Goal: Task Accomplishment & Management: Use online tool/utility

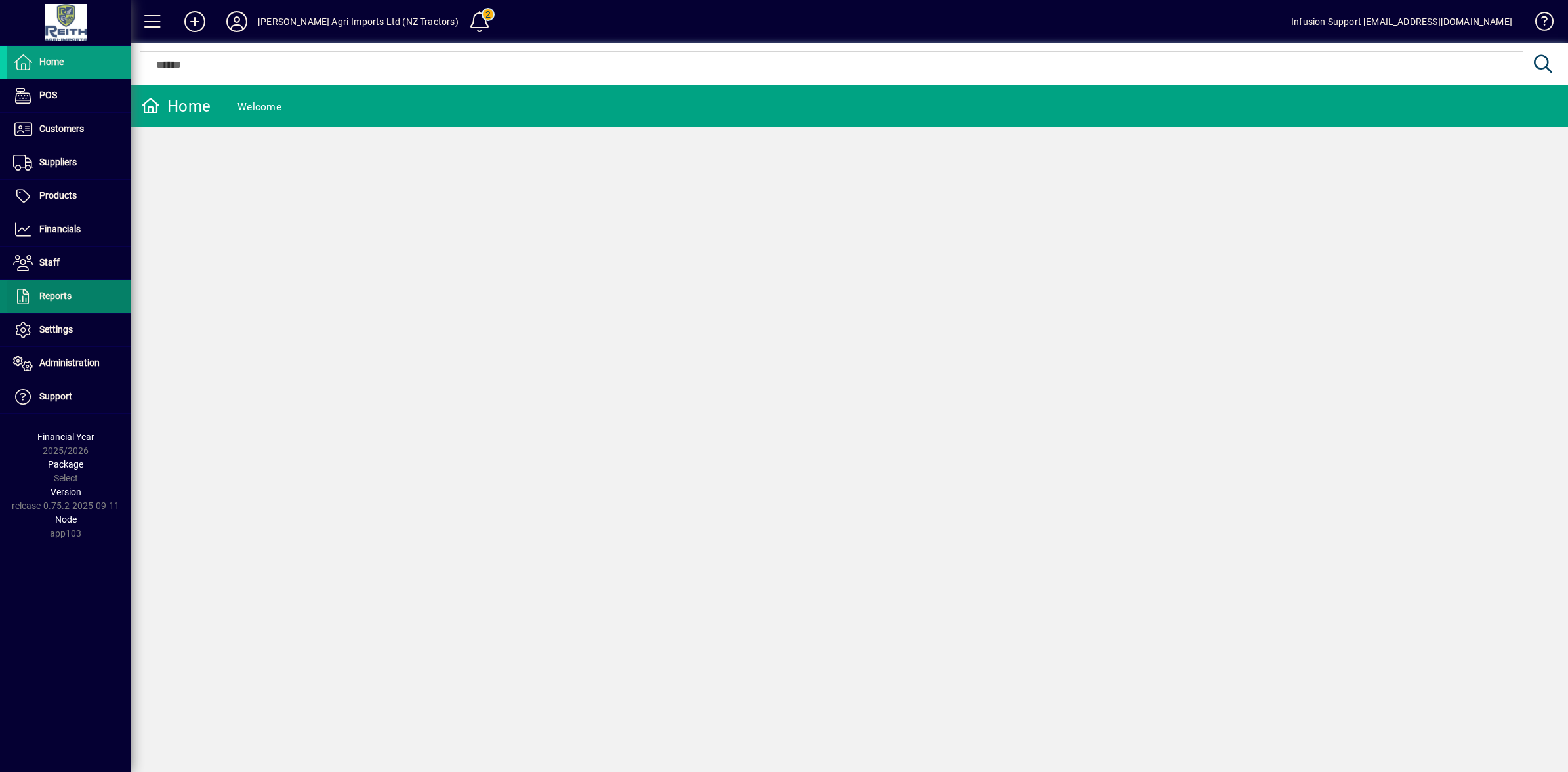
click at [19, 299] on icon at bounding box center [23, 296] width 20 height 16
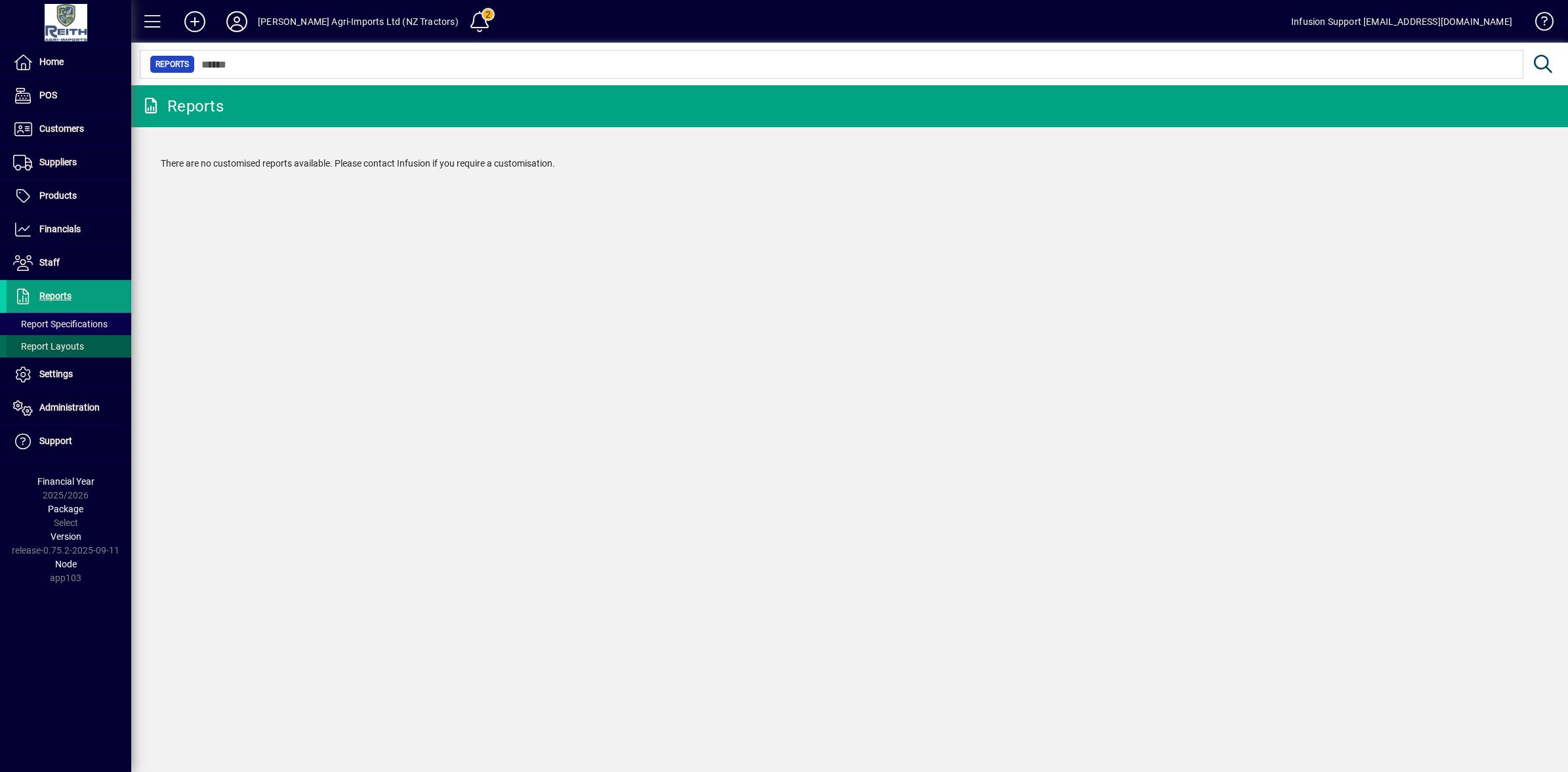
click at [30, 342] on span "Report Layouts" at bounding box center [48, 346] width 71 height 10
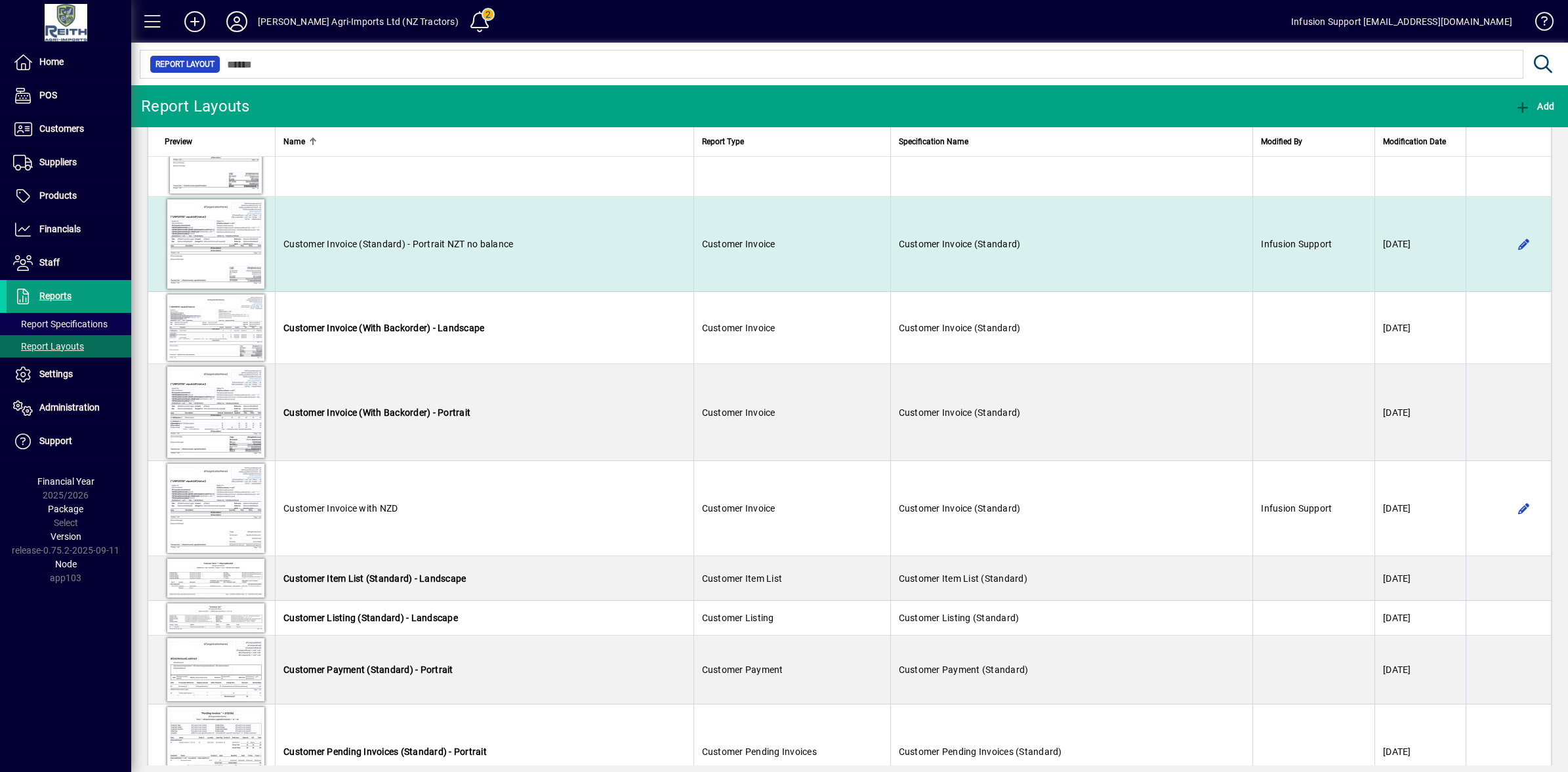
scroll to position [1640, 0]
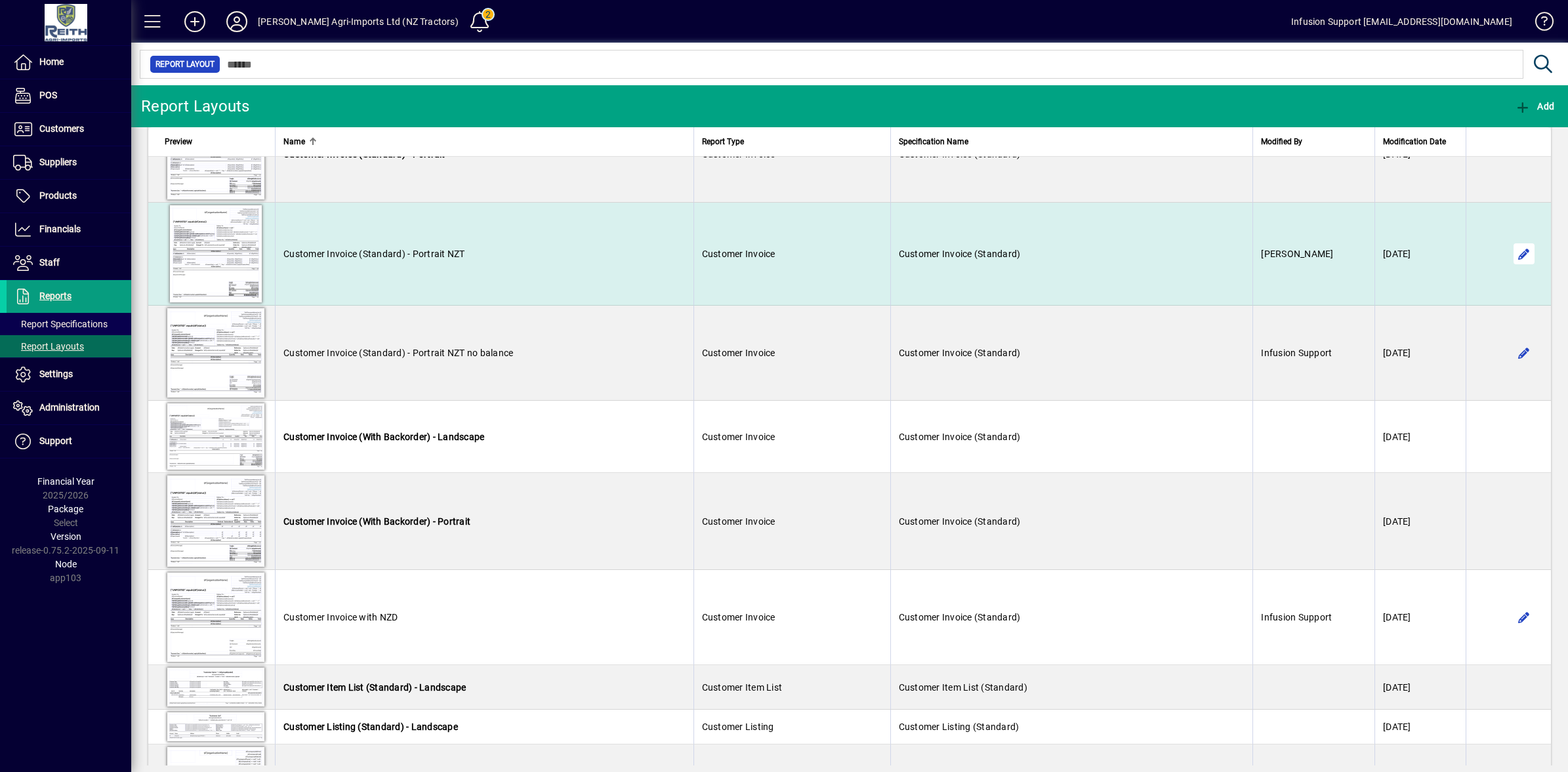
click at [1509, 266] on span "button" at bounding box center [1524, 254] width 31 height 31
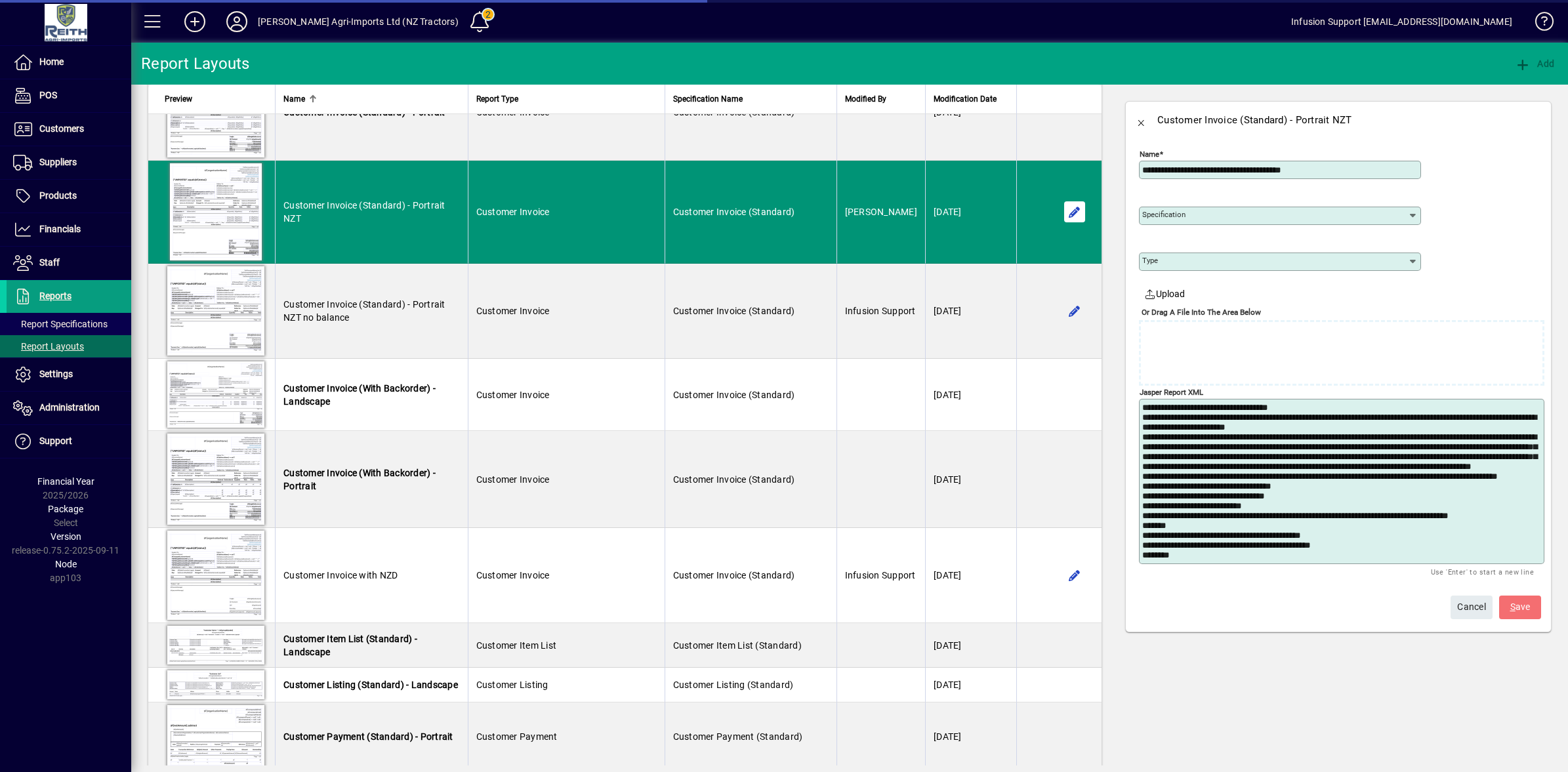
type input "**********"
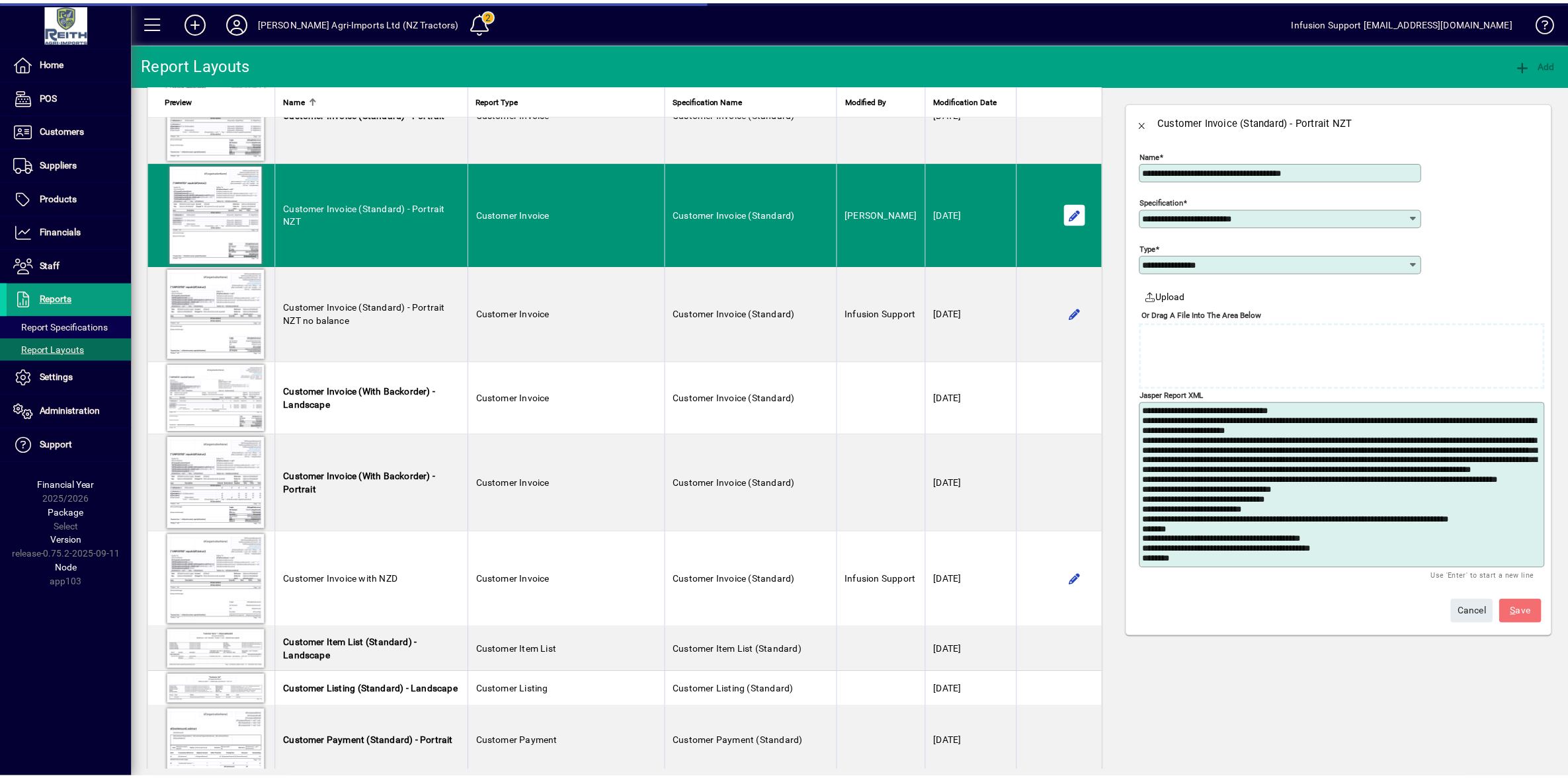
scroll to position [1654, 0]
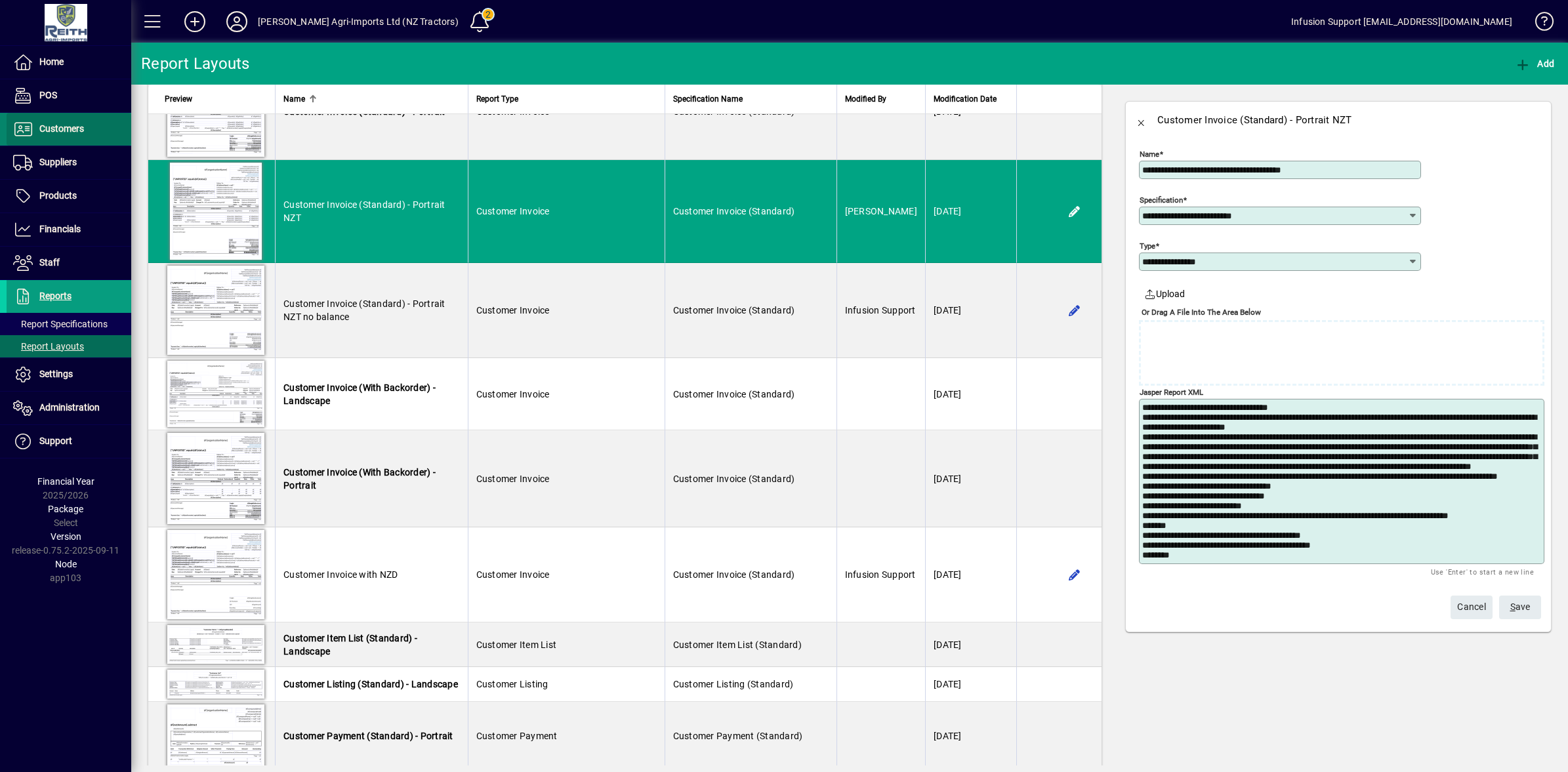
click at [58, 127] on span "Customers" at bounding box center [61, 128] width 45 height 10
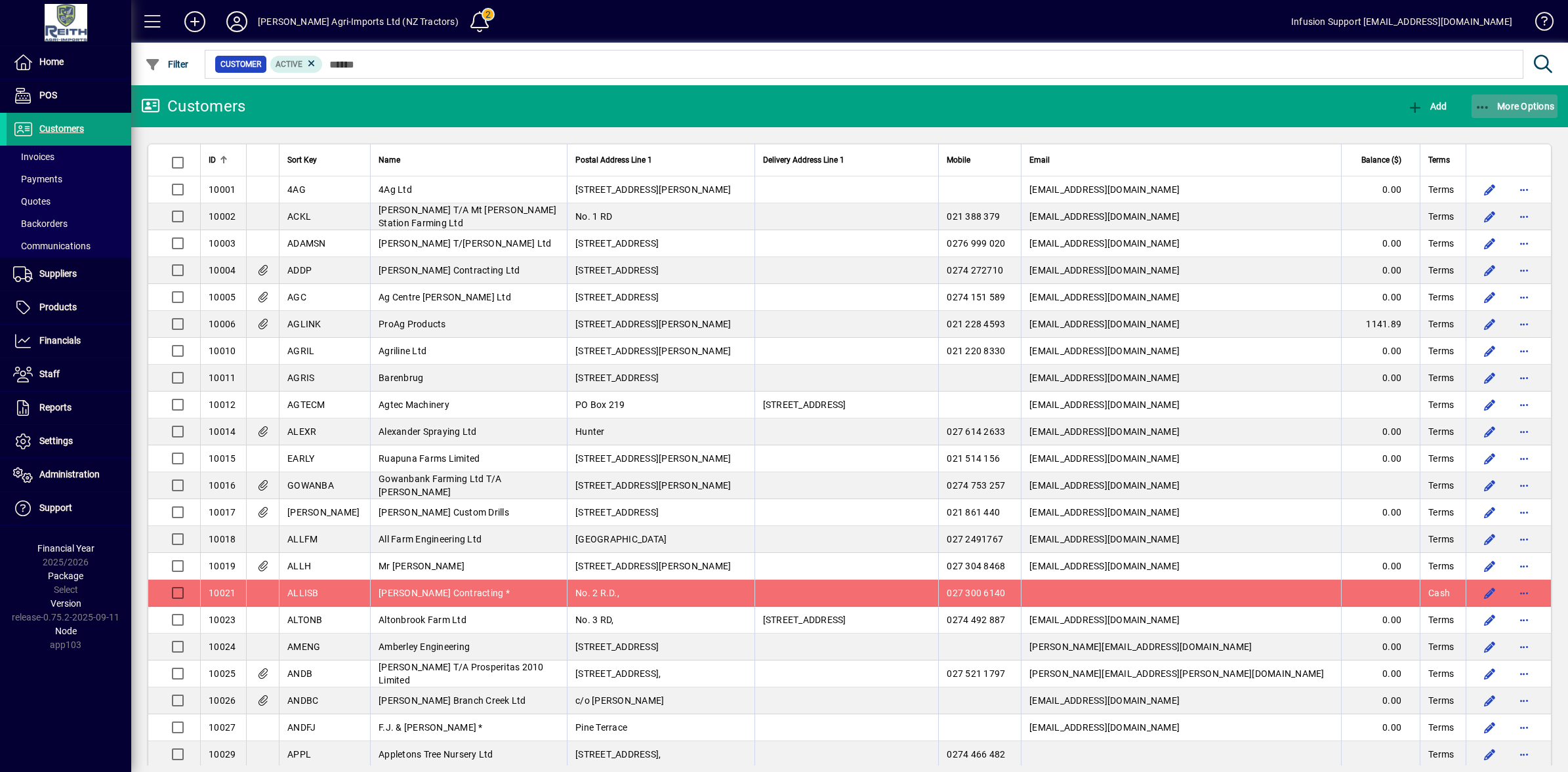
click at [1484, 105] on icon "button" at bounding box center [1483, 107] width 16 height 13
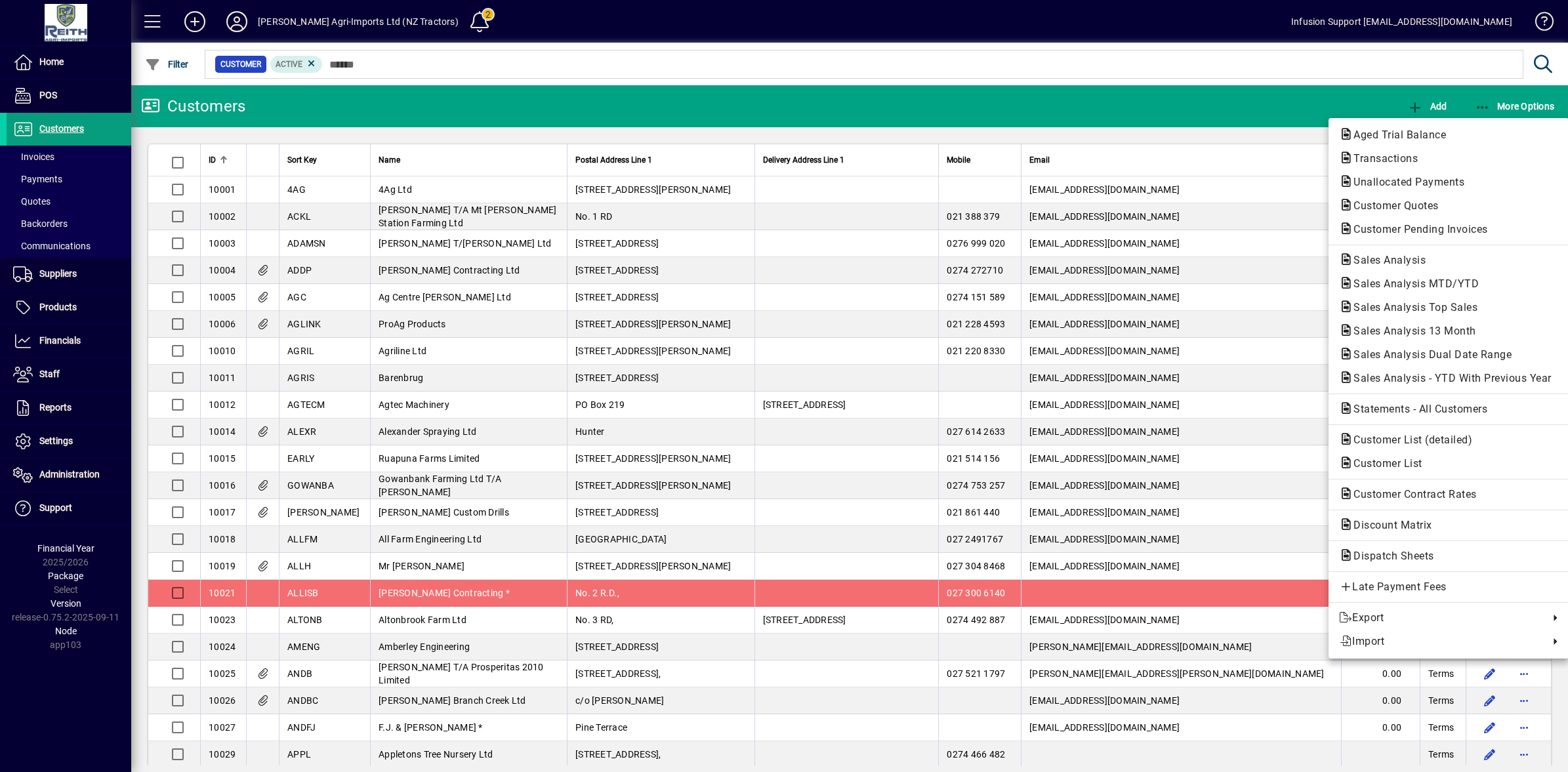
click at [667, 263] on div at bounding box center [784, 386] width 1568 height 772
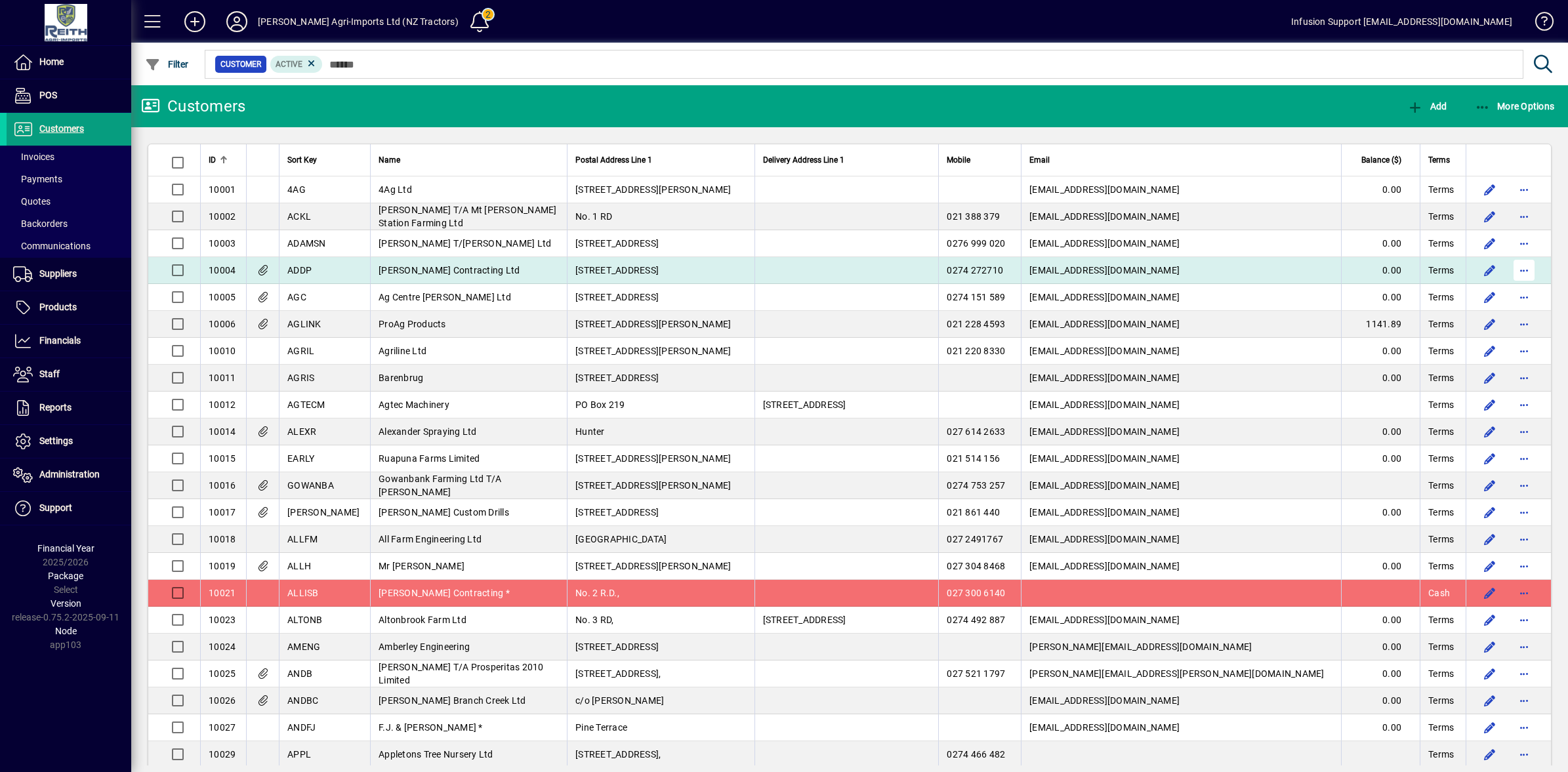
click at [1509, 271] on span "button" at bounding box center [1524, 270] width 31 height 31
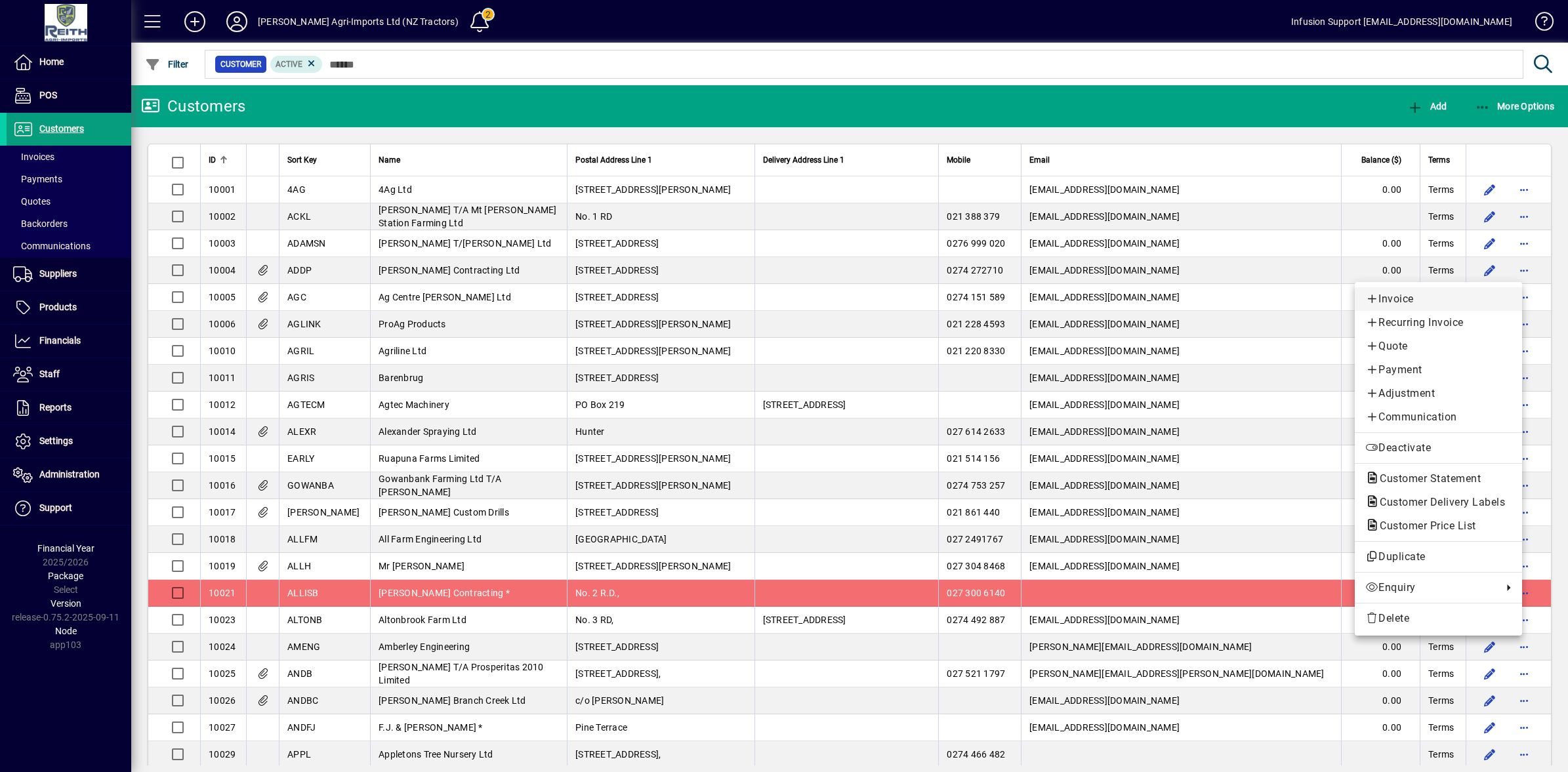
click at [1383, 300] on span "Invoice" at bounding box center [1438, 299] width 146 height 16
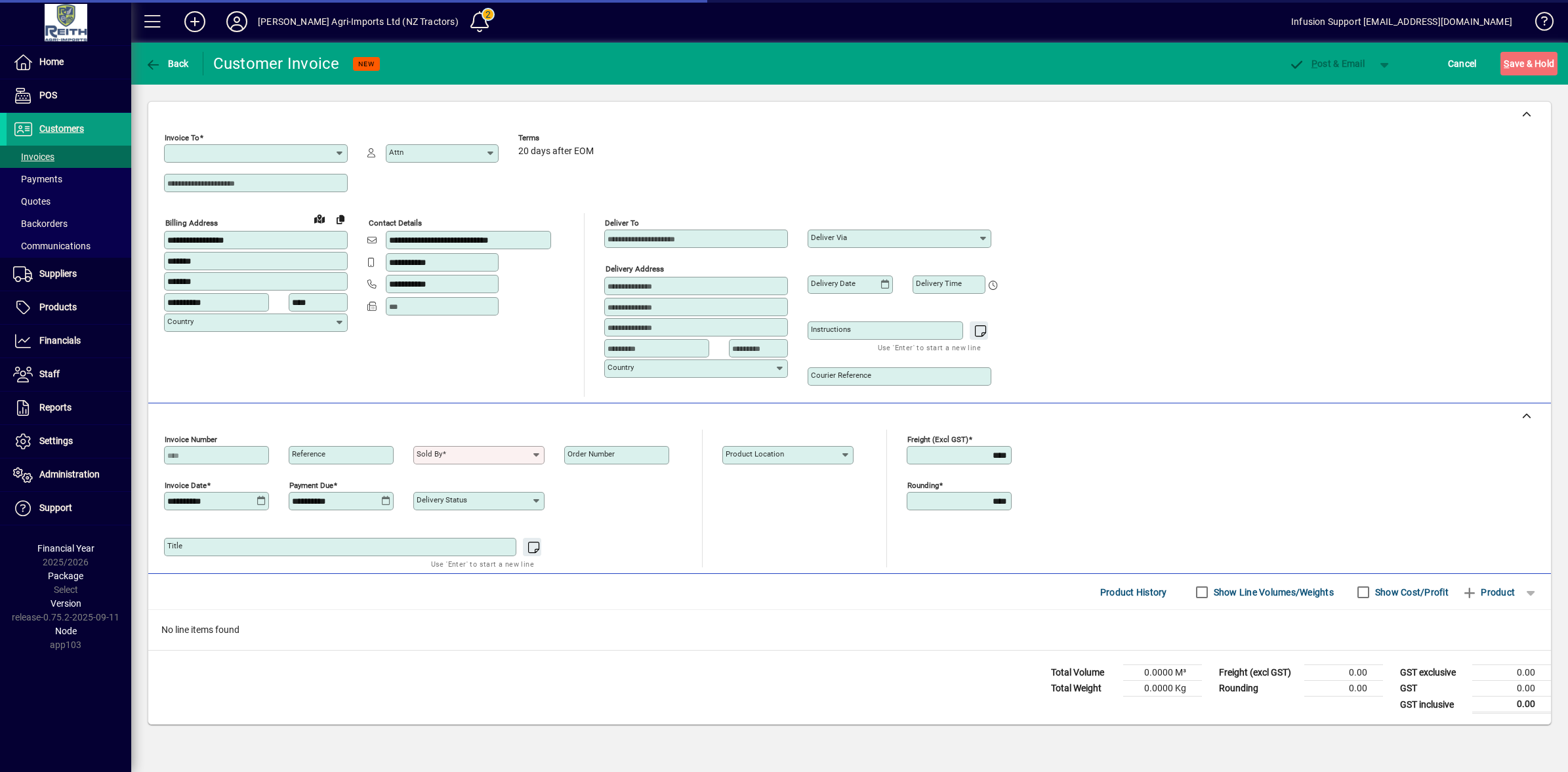
type input "**********"
type input "*********"
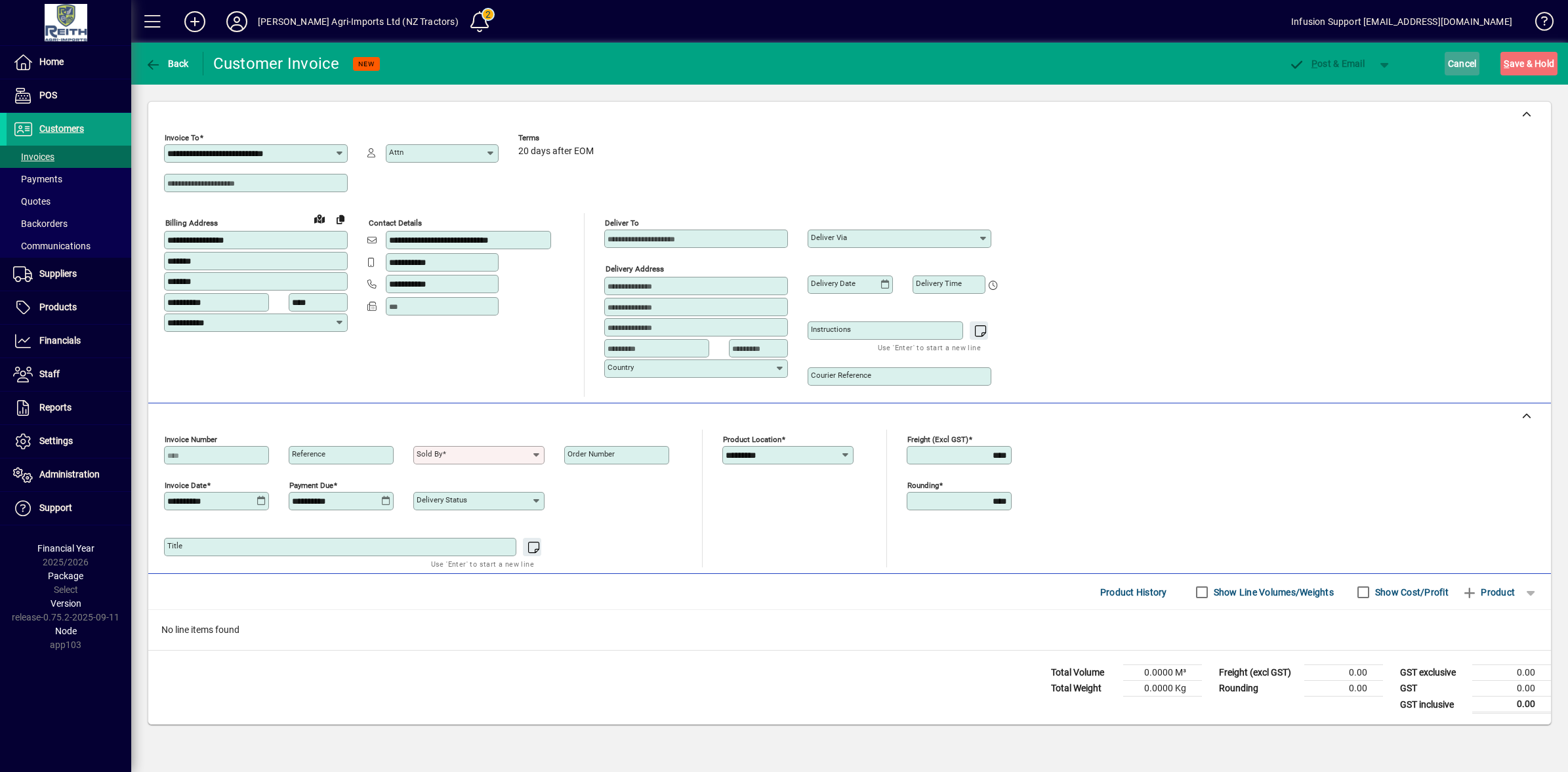
click at [1465, 64] on span "Cancel" at bounding box center [1462, 63] width 29 height 21
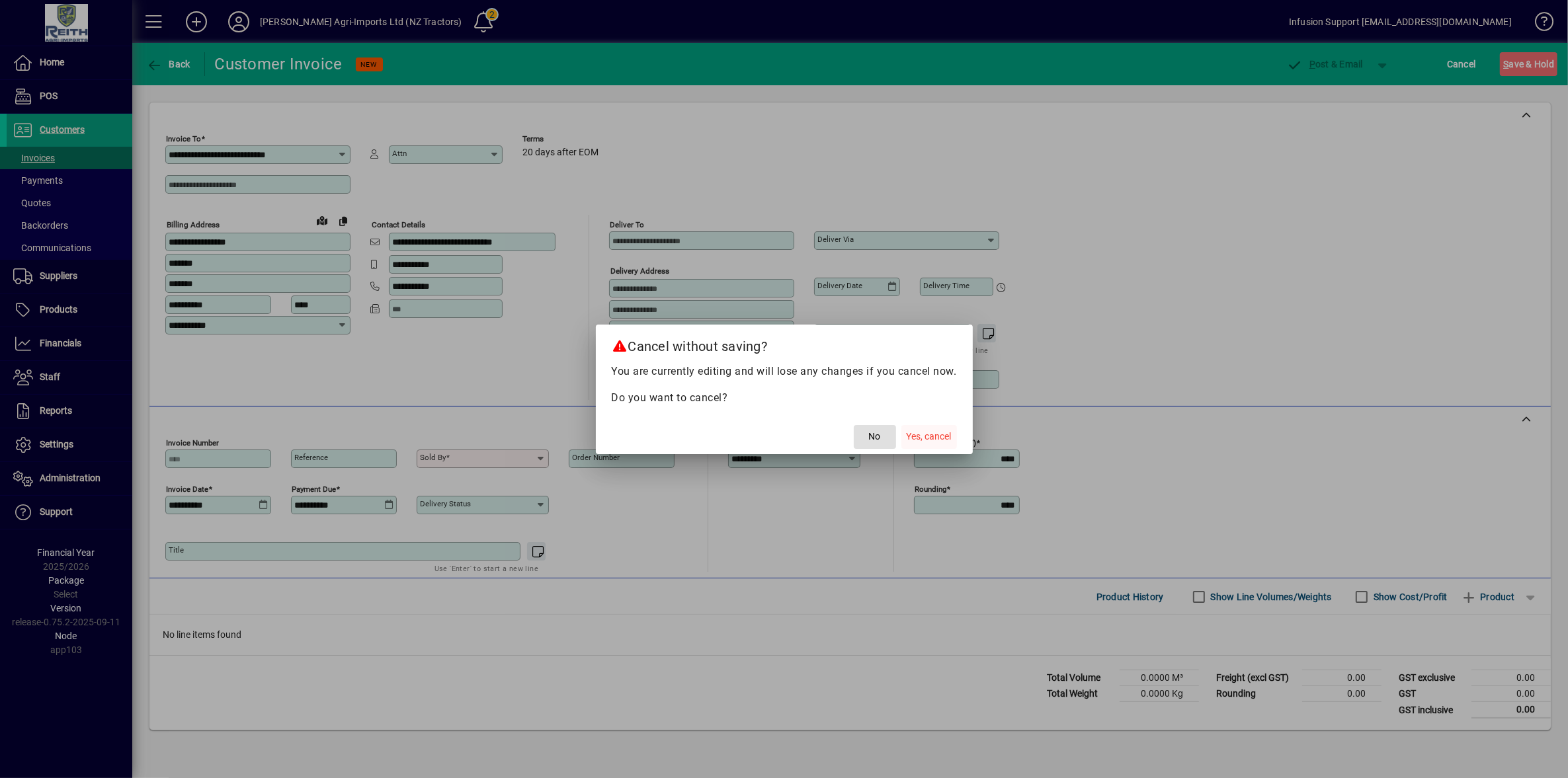
click at [933, 436] on span "Yes, cancel" at bounding box center [929, 437] width 45 height 14
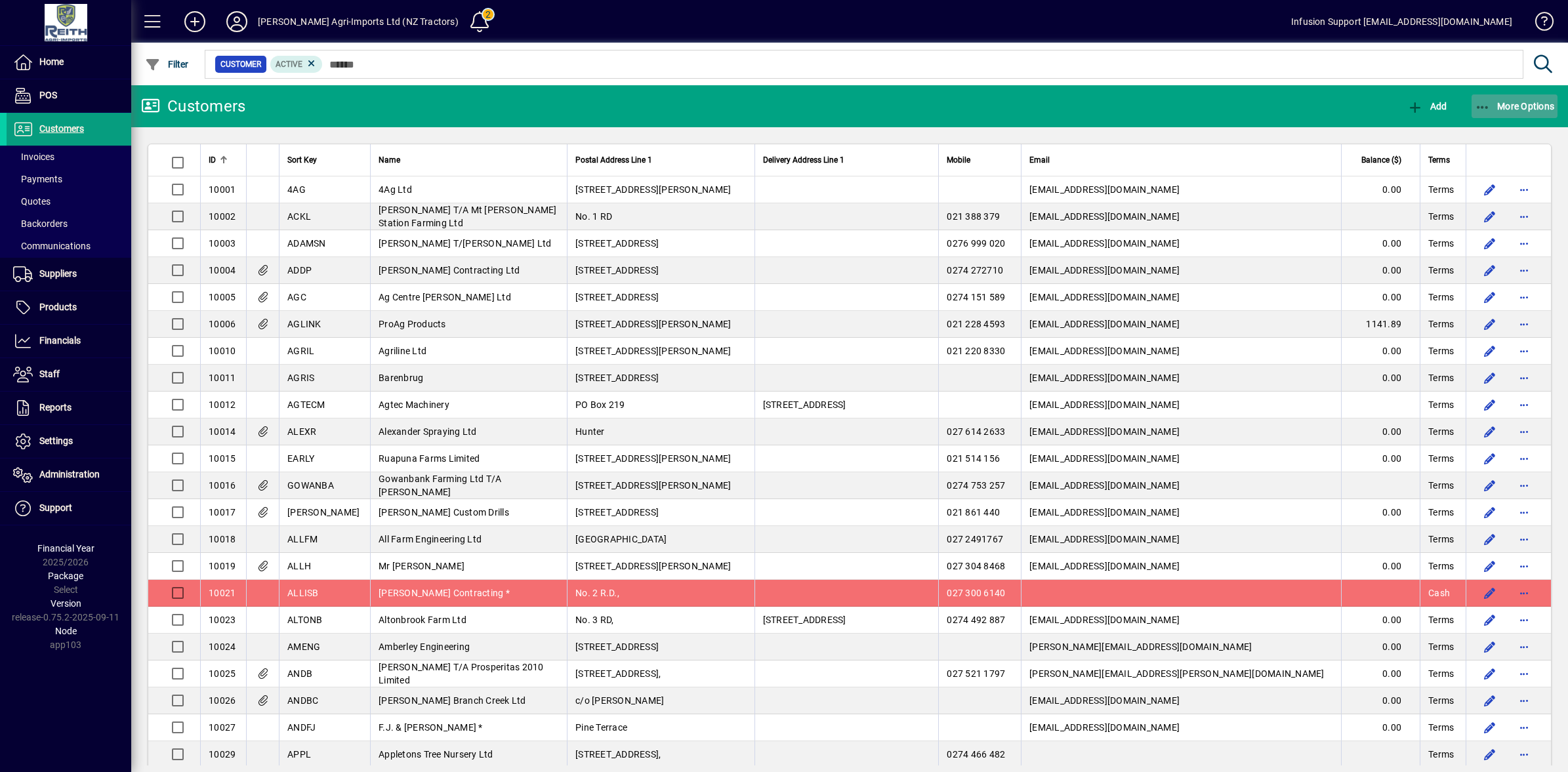
click at [1487, 101] on icon "button" at bounding box center [1483, 107] width 16 height 13
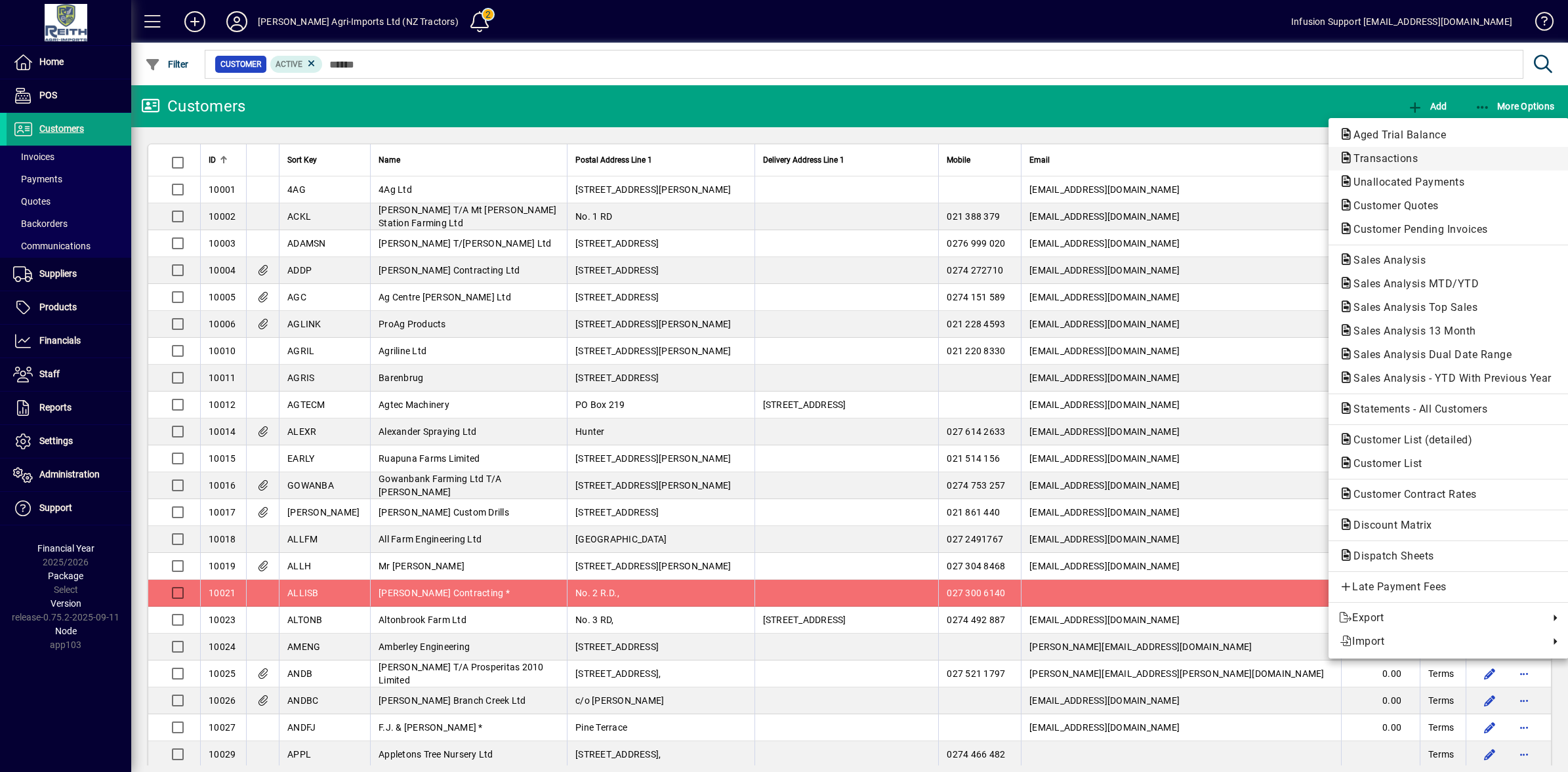
click at [1384, 159] on span "Transactions" at bounding box center [1381, 159] width 85 height 13
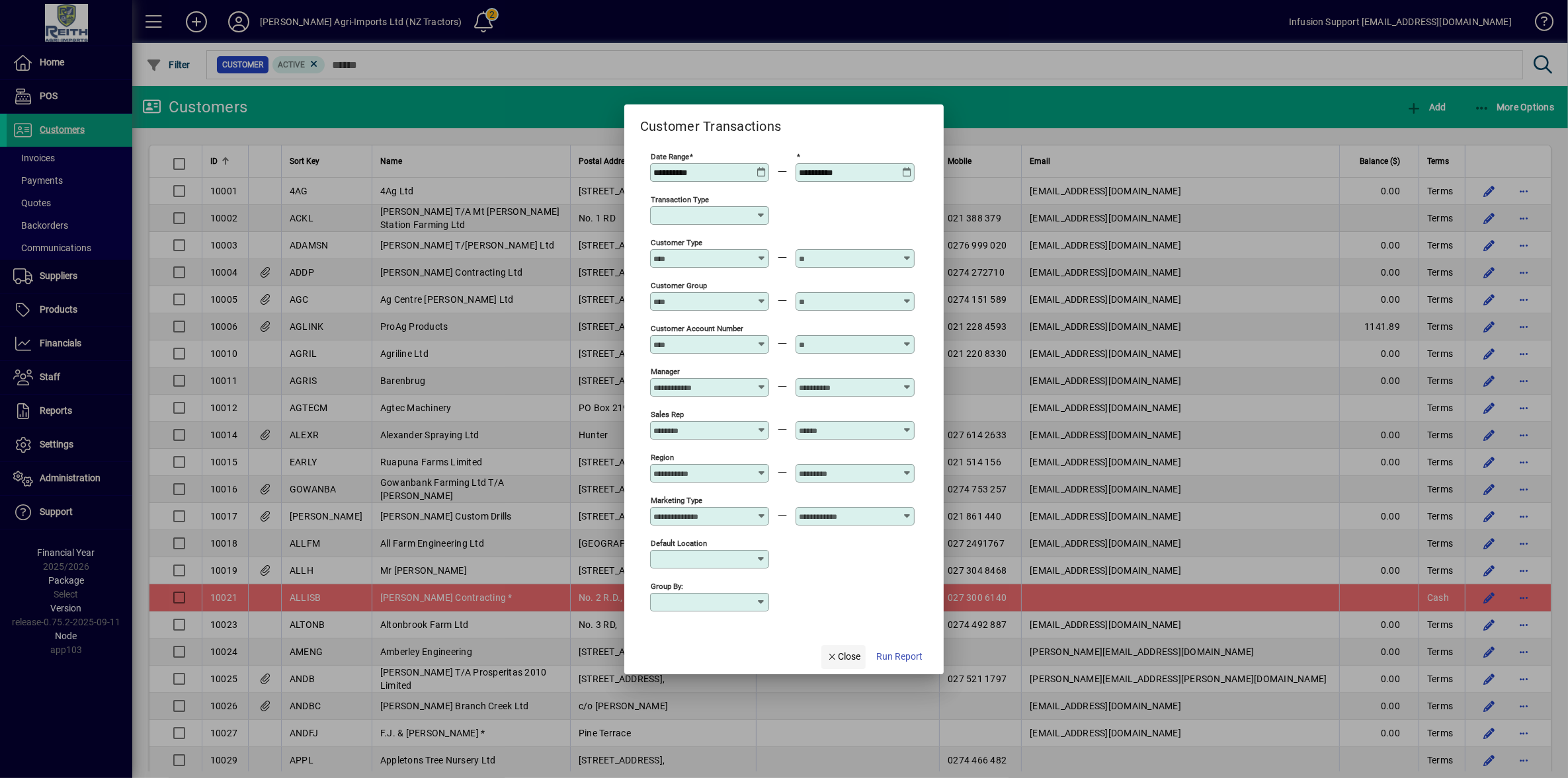
click at [843, 658] on span "Close" at bounding box center [844, 657] width 35 height 14
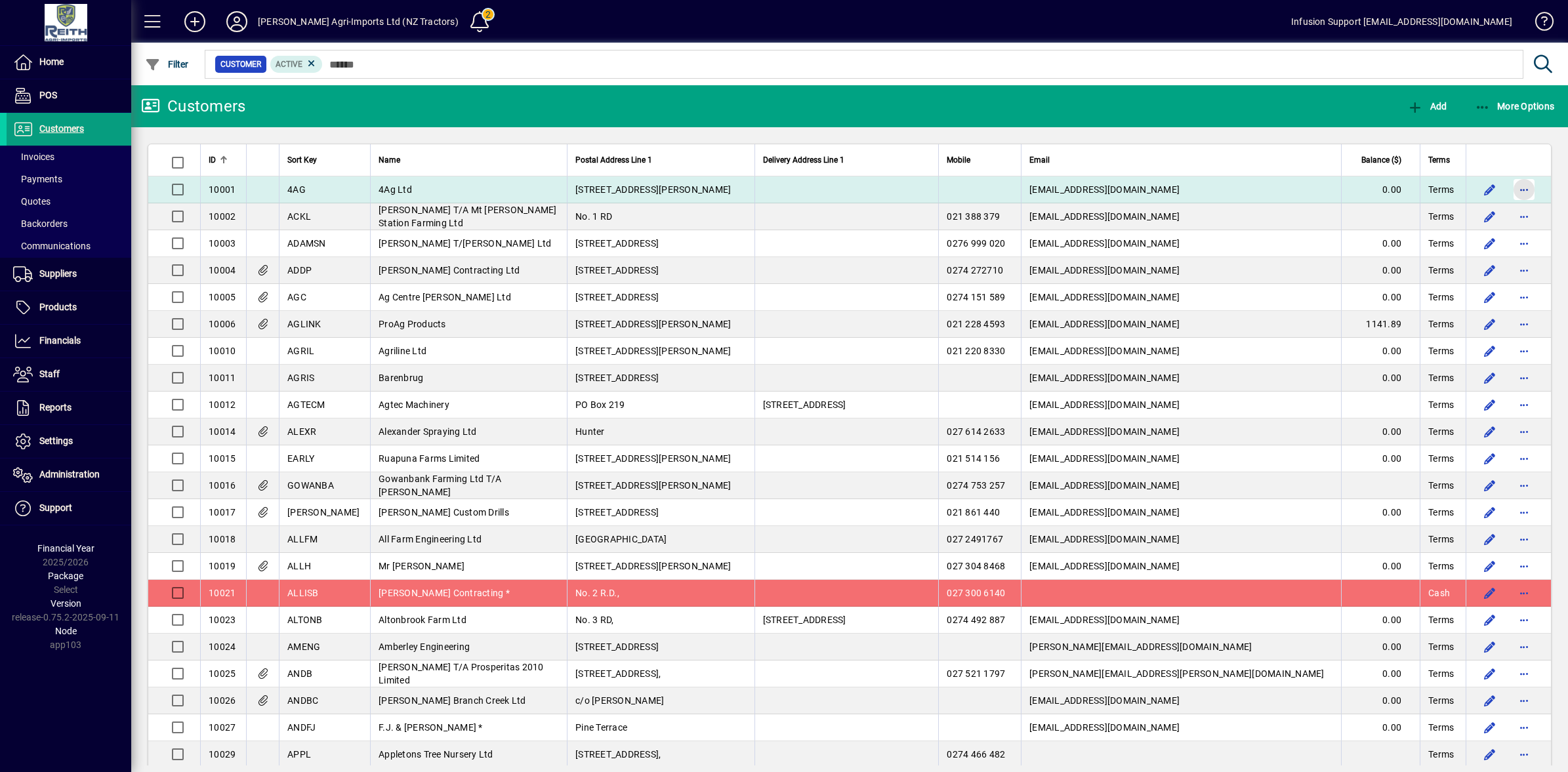
click at [1520, 191] on span "button" at bounding box center [1524, 189] width 31 height 31
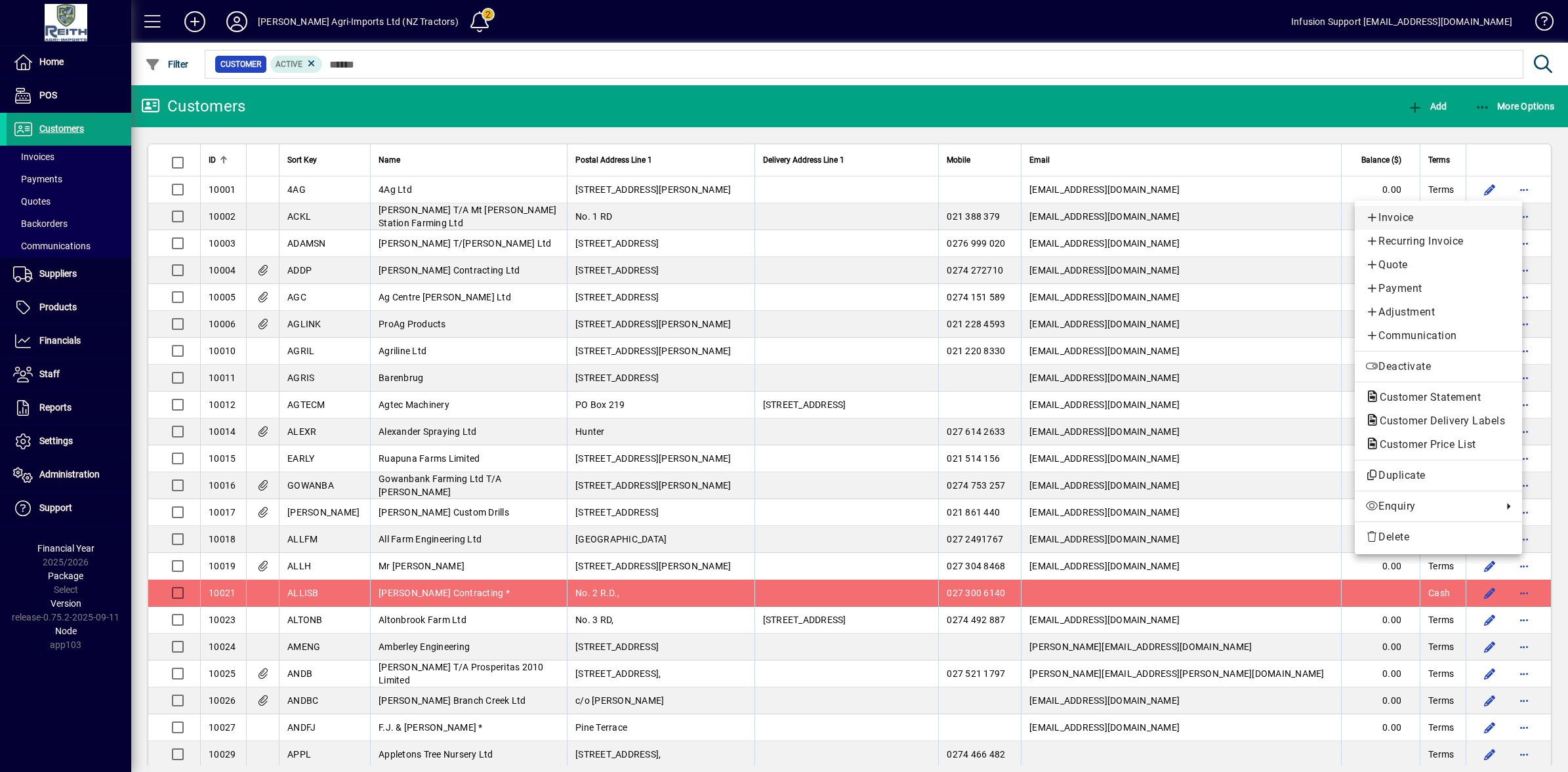
click at [1436, 215] on span "Invoice" at bounding box center [1438, 218] width 146 height 16
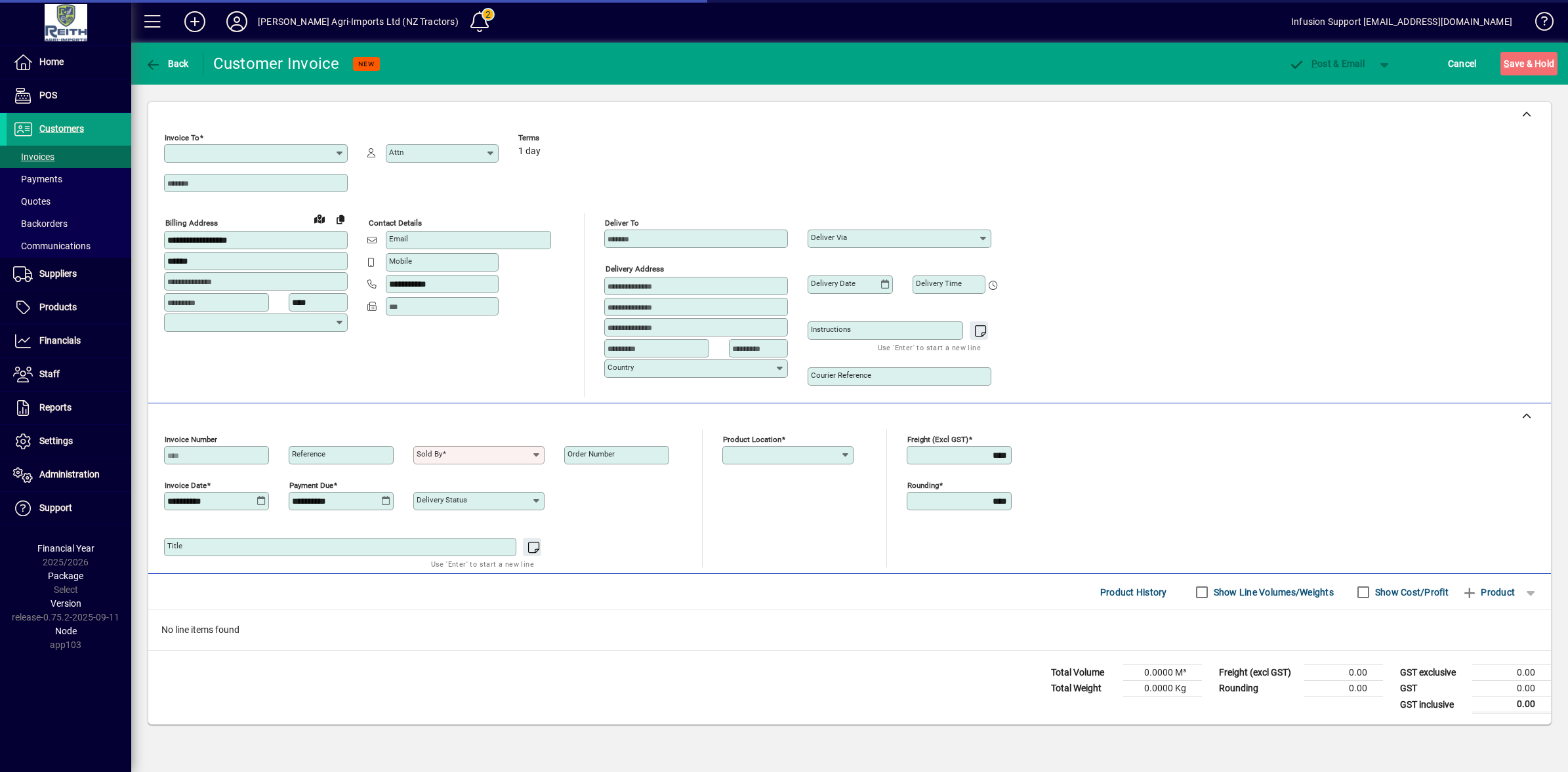
type input "**********"
type input "*********"
click at [1474, 63] on span "Cancel" at bounding box center [1462, 63] width 29 height 21
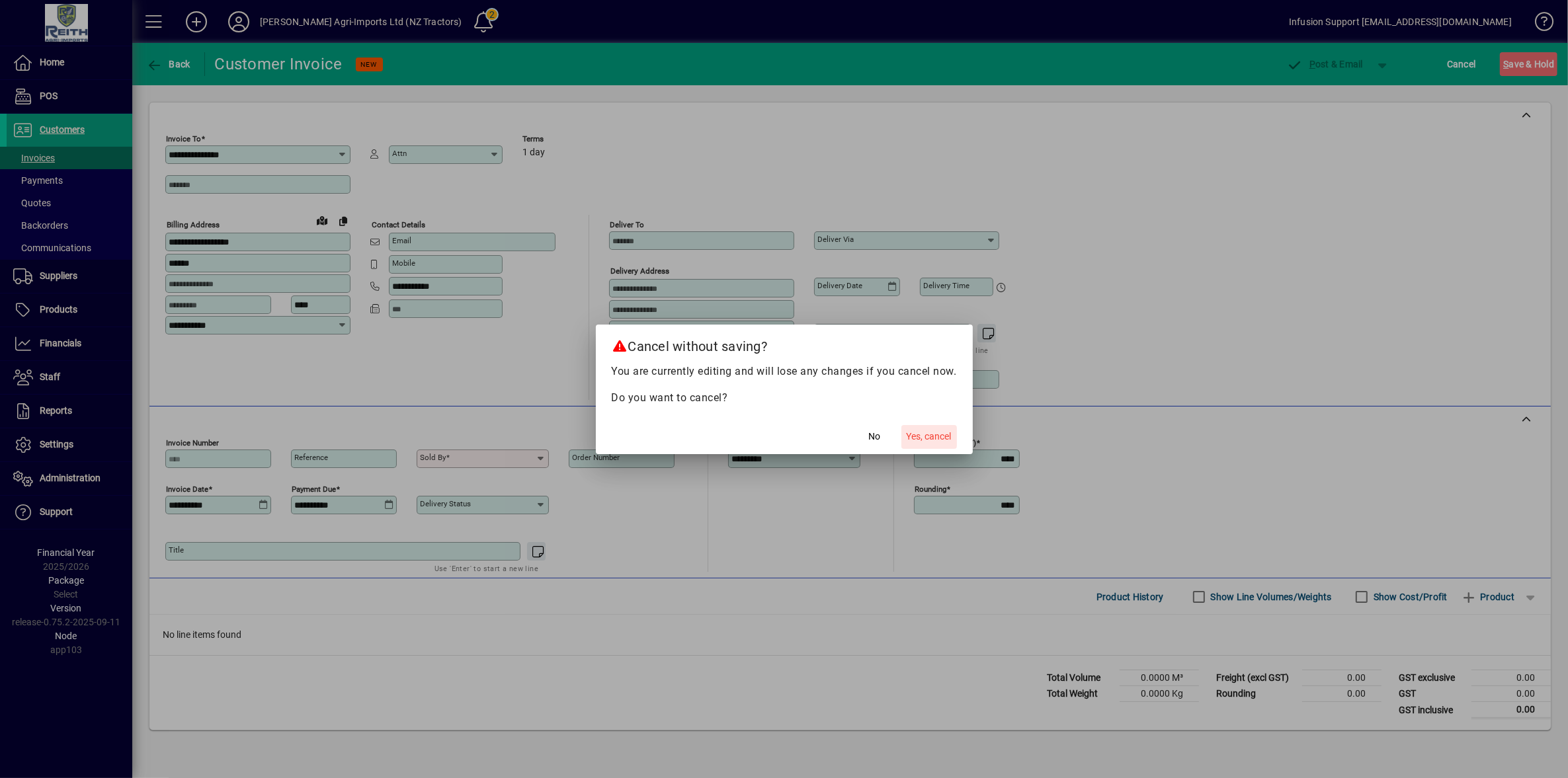
click at [923, 439] on span "Yes, cancel" at bounding box center [929, 437] width 45 height 14
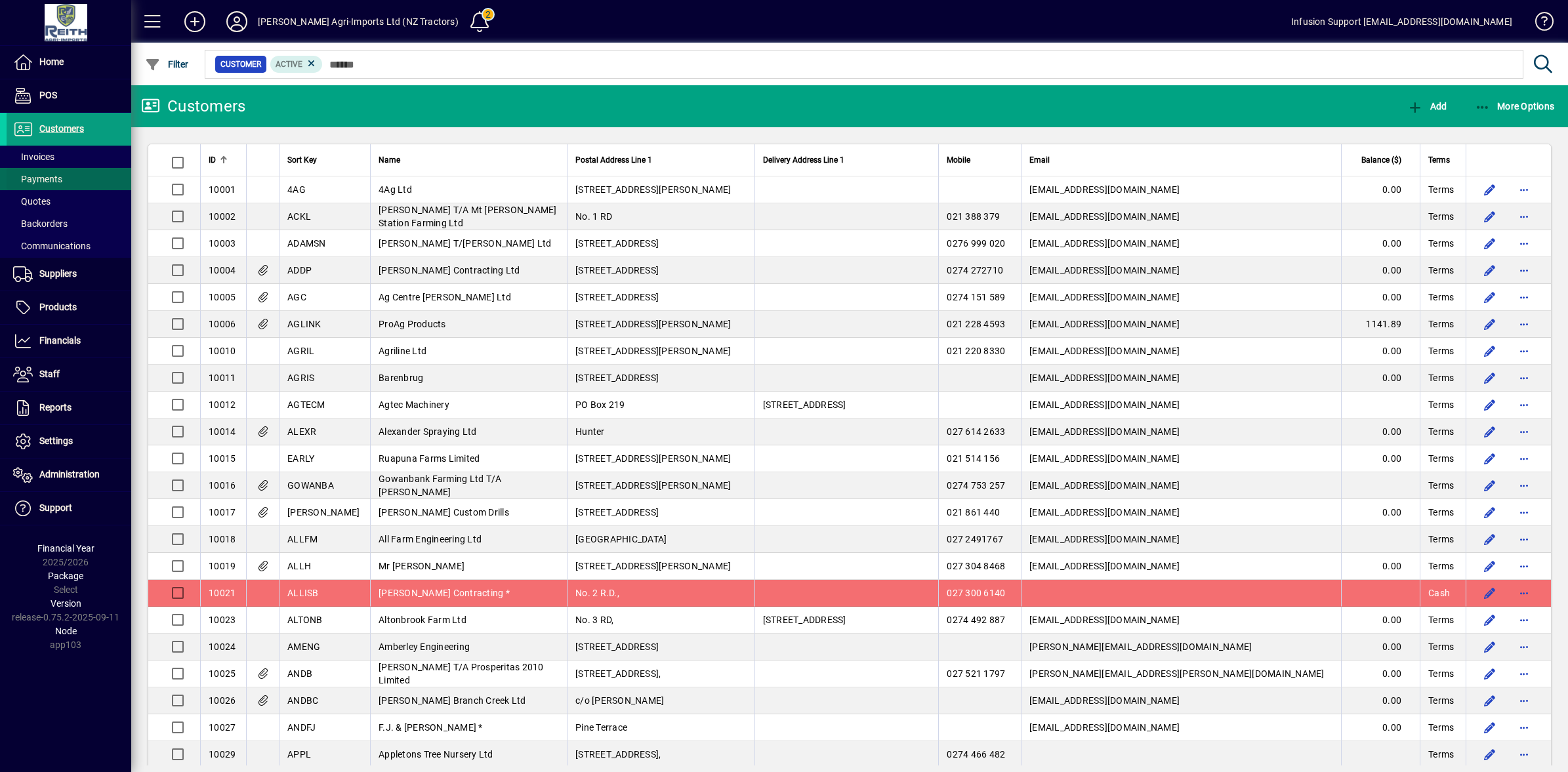
drag, startPoint x: 45, startPoint y: 159, endPoint x: 69, endPoint y: 166, distance: 25.0
click at [45, 159] on span "Invoices" at bounding box center [34, 156] width 41 height 10
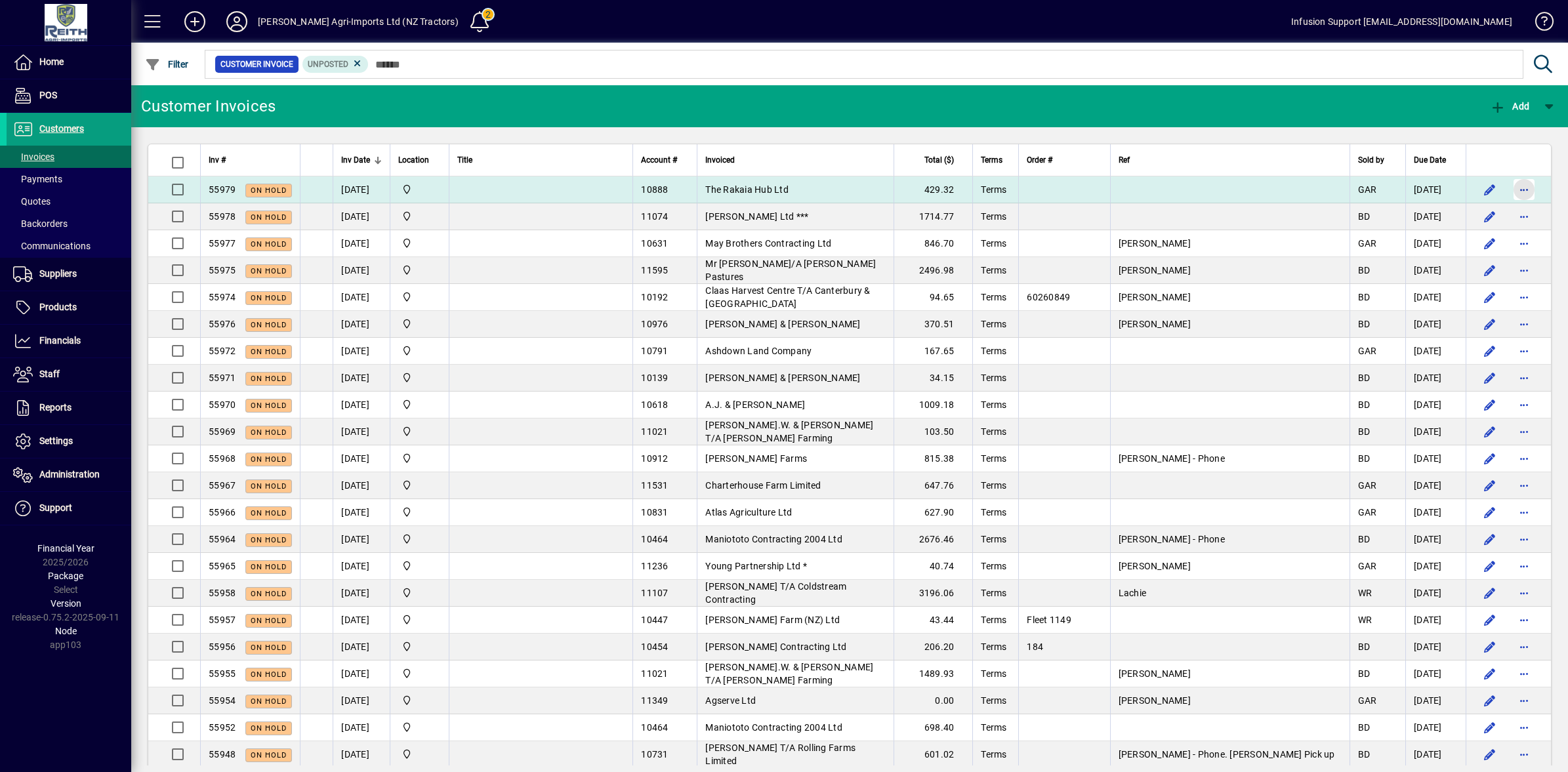
click at [1521, 191] on span "button" at bounding box center [1524, 189] width 31 height 31
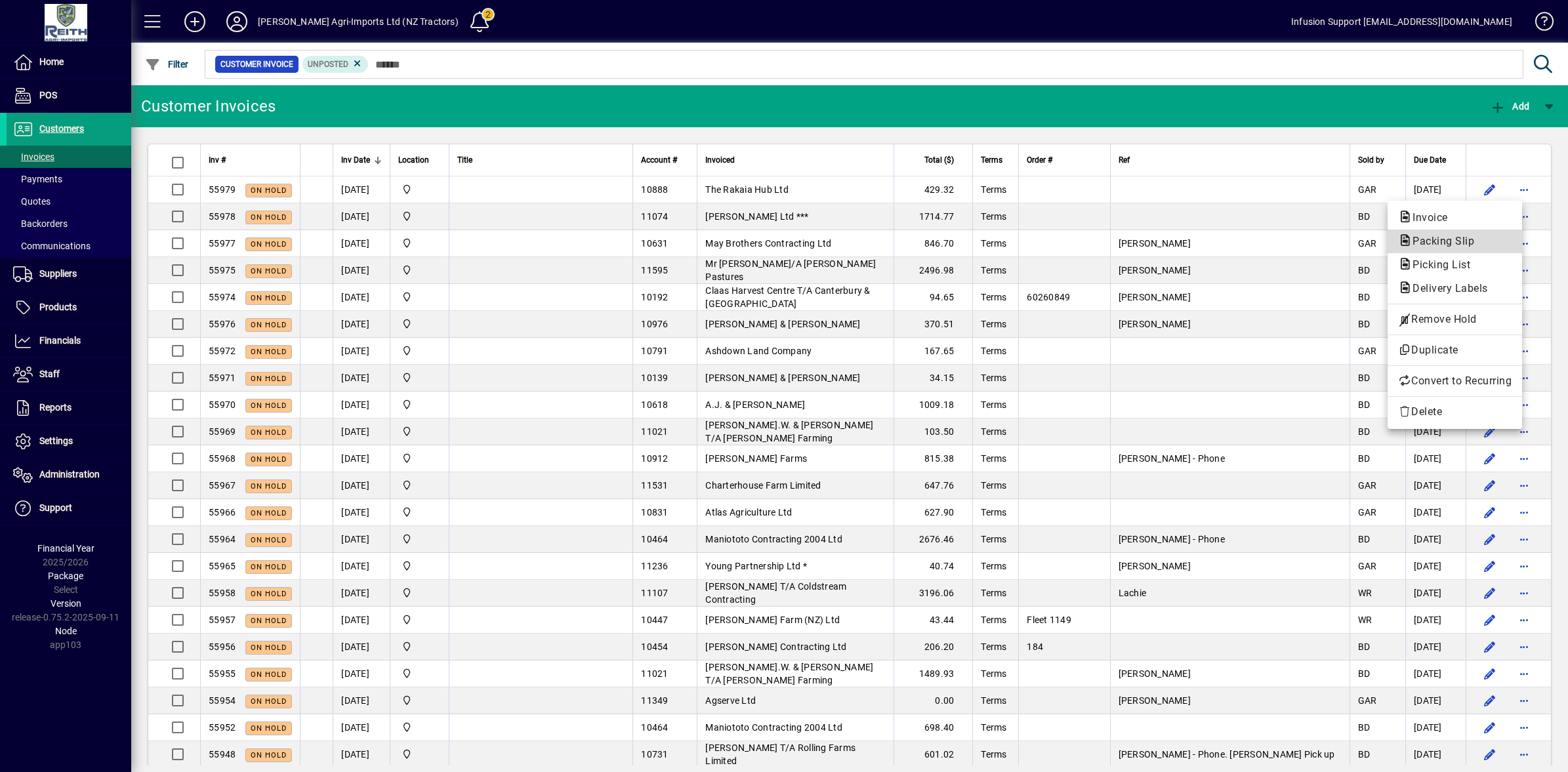
click at [1422, 247] on span "Packing Slip" at bounding box center [1440, 241] width 83 height 13
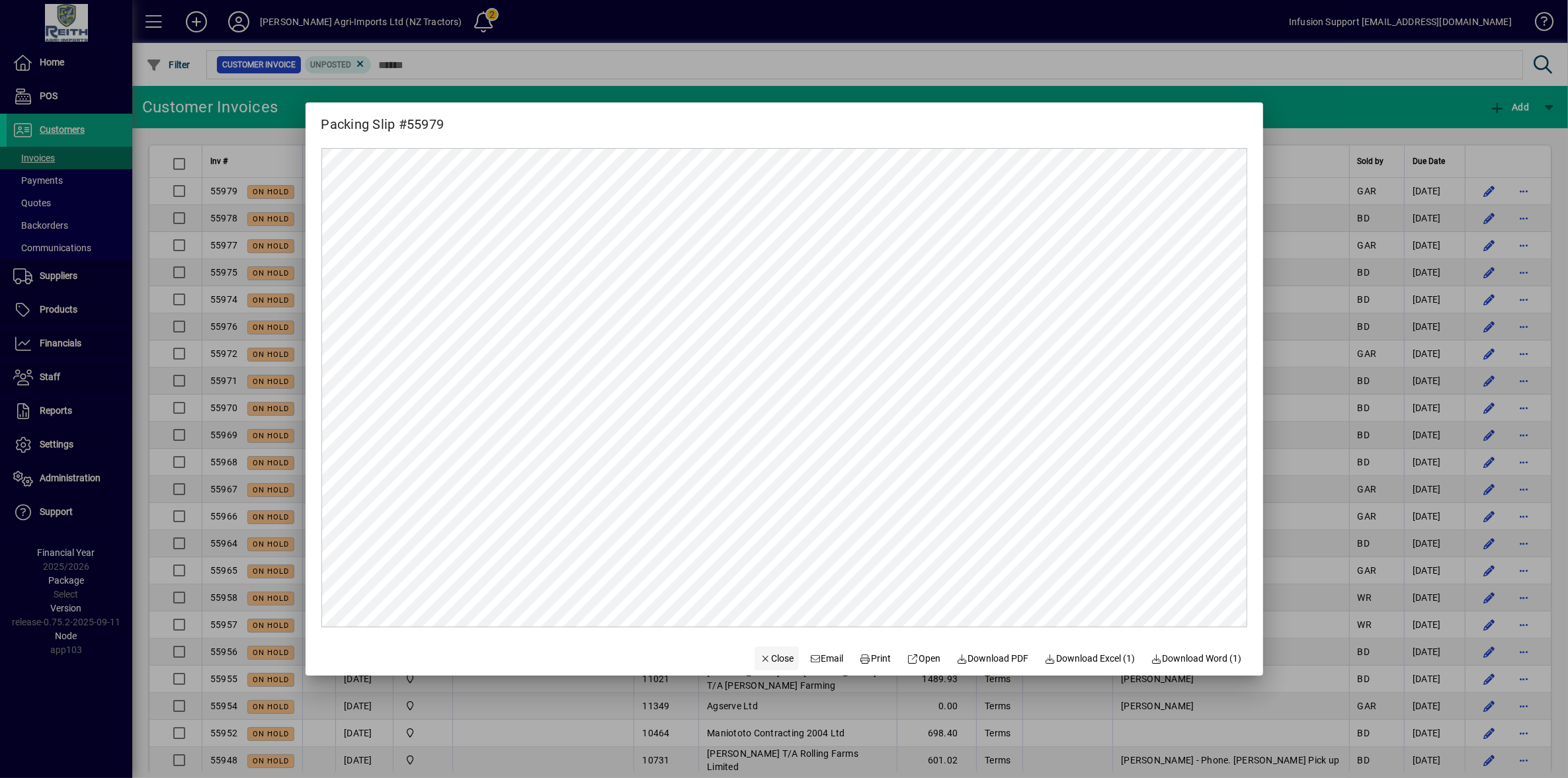
click at [760, 660] on span "Close" at bounding box center [778, 659] width 35 height 14
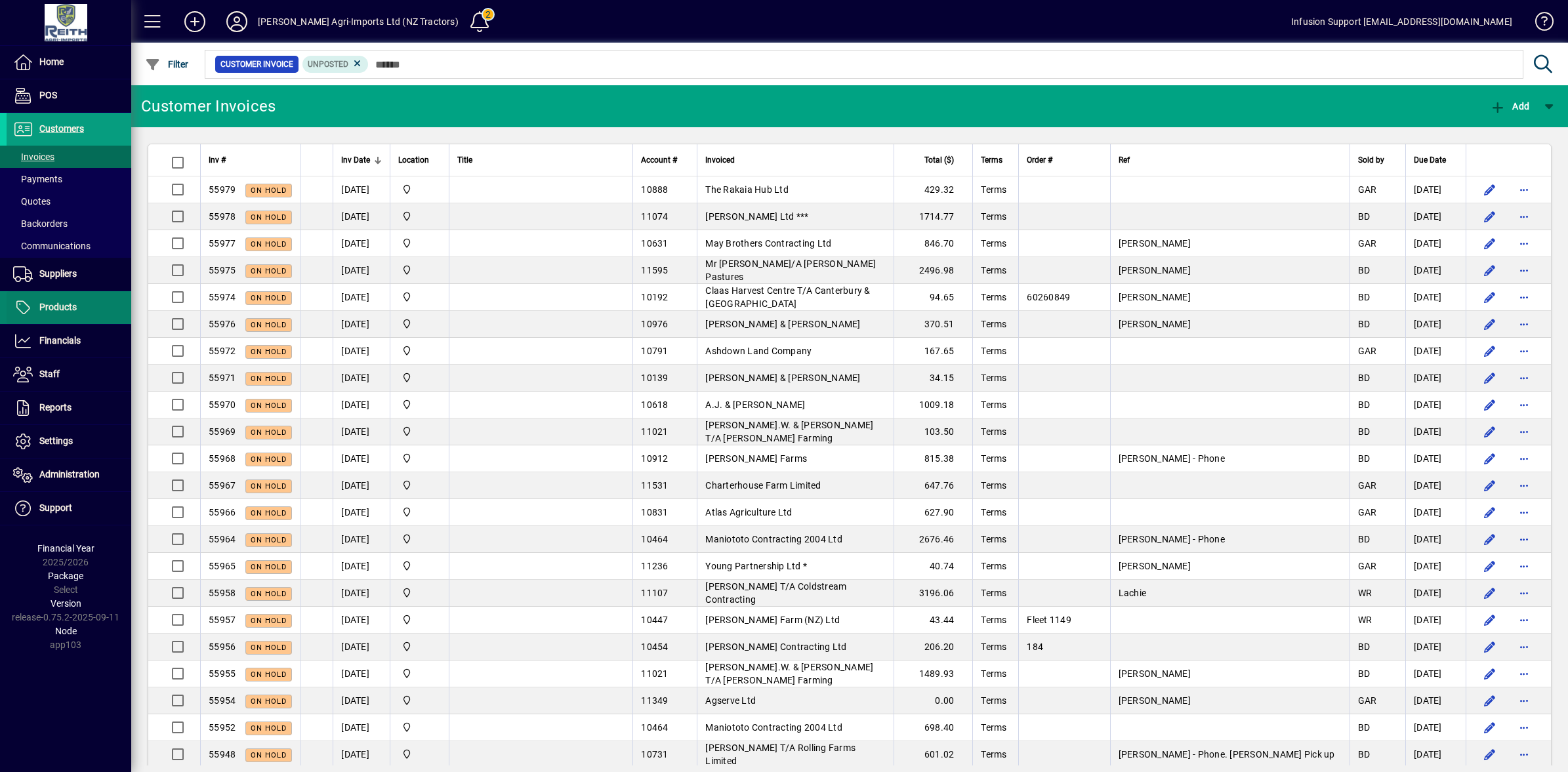
click at [37, 305] on span "Products" at bounding box center [41, 308] width 70 height 16
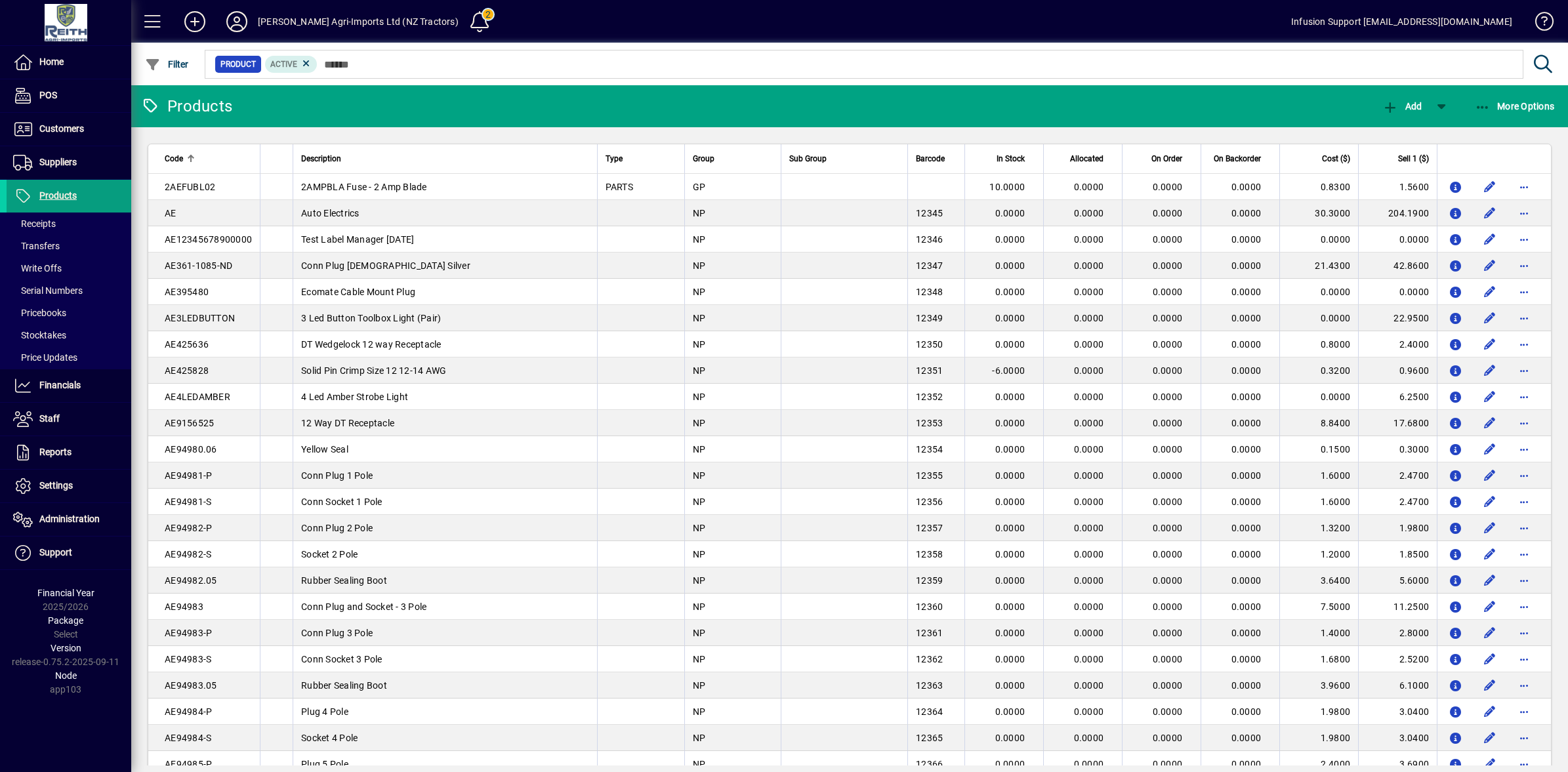
click at [189, 159] on div at bounding box center [191, 159] width 8 height 8
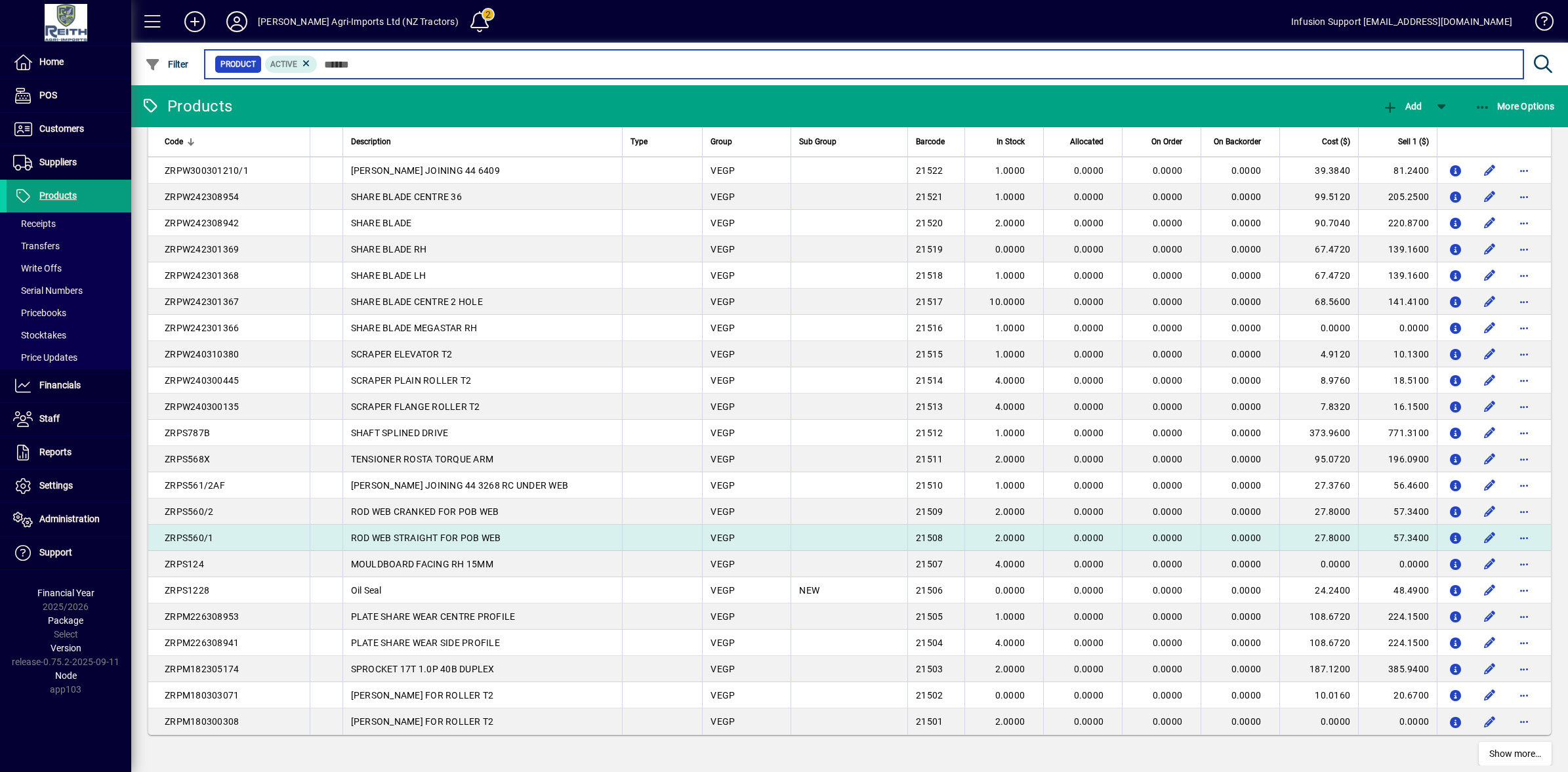
scroll to position [2086, 0]
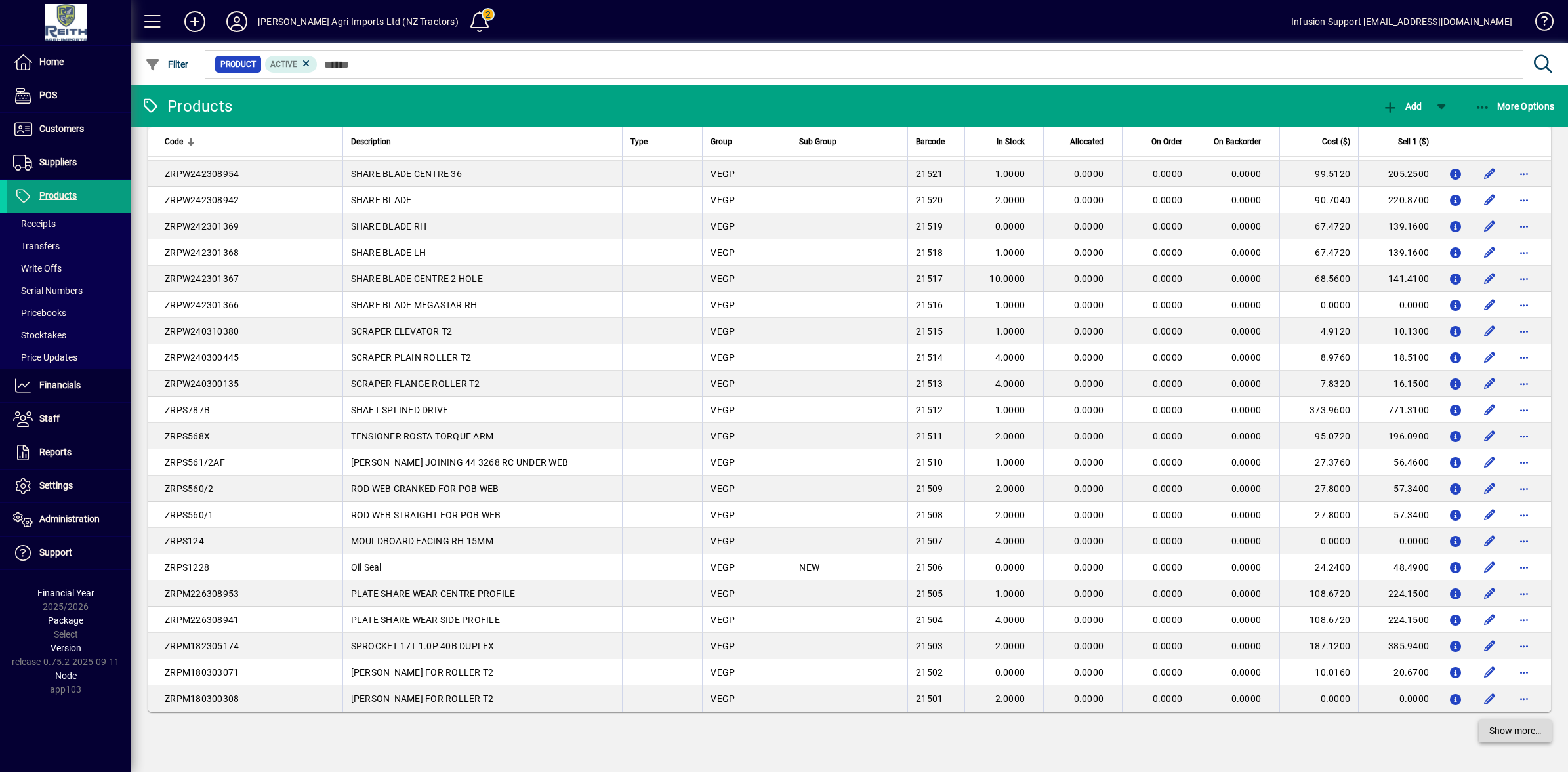
click at [1511, 735] on span "Show more…" at bounding box center [1516, 731] width 52 height 14
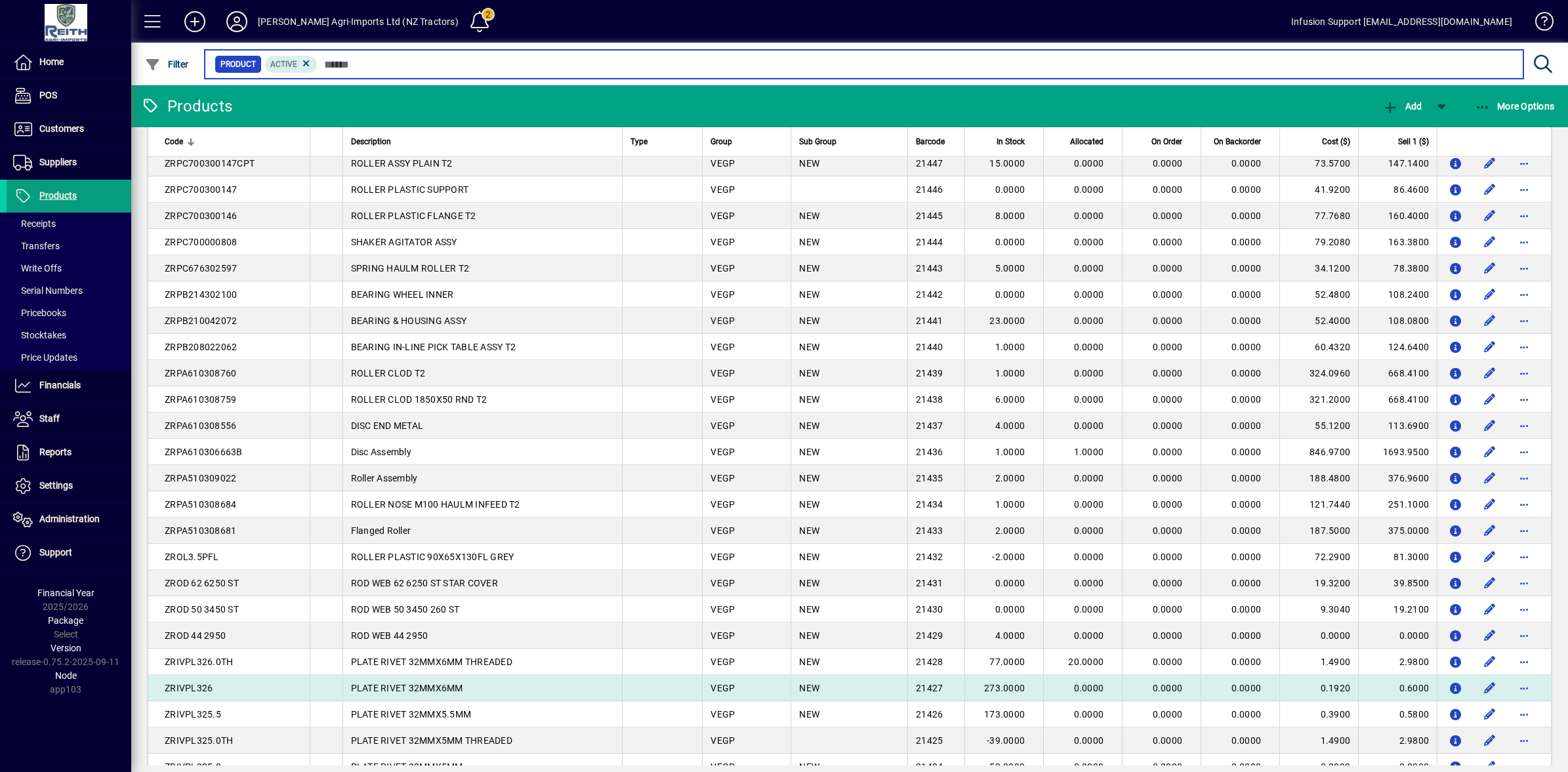
scroll to position [4054, 0]
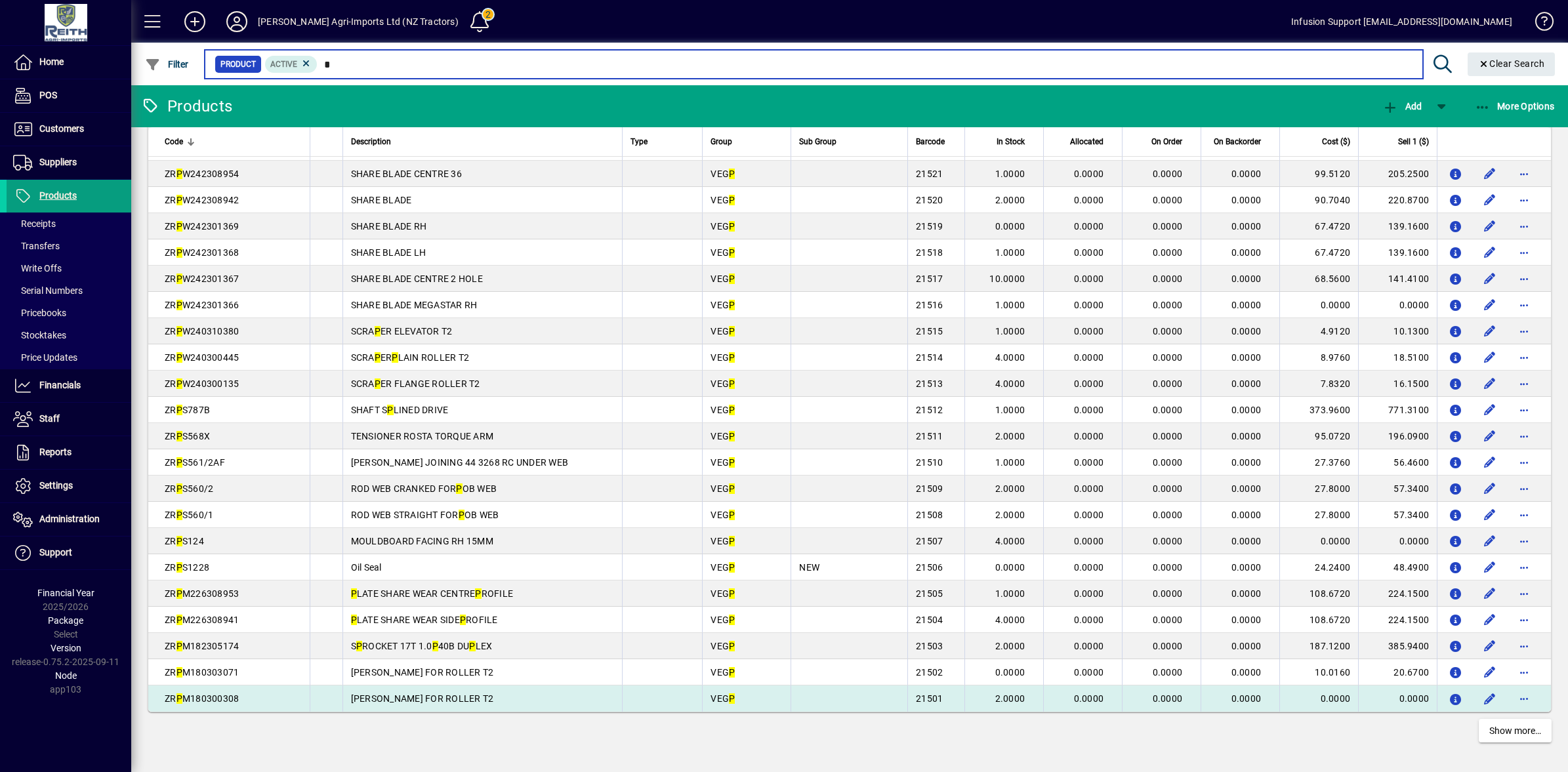
scroll to position [2086, 0]
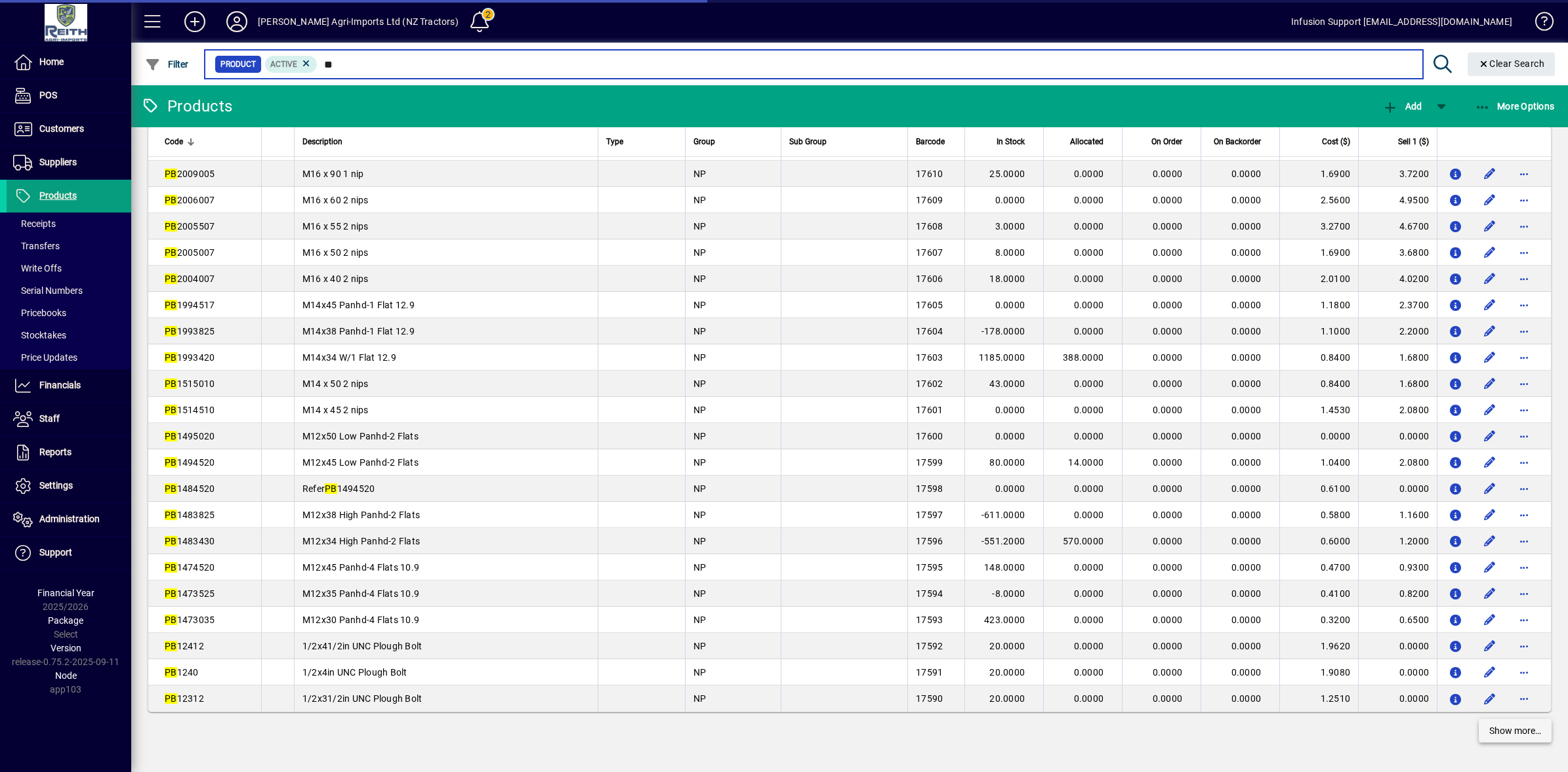
type input "**"
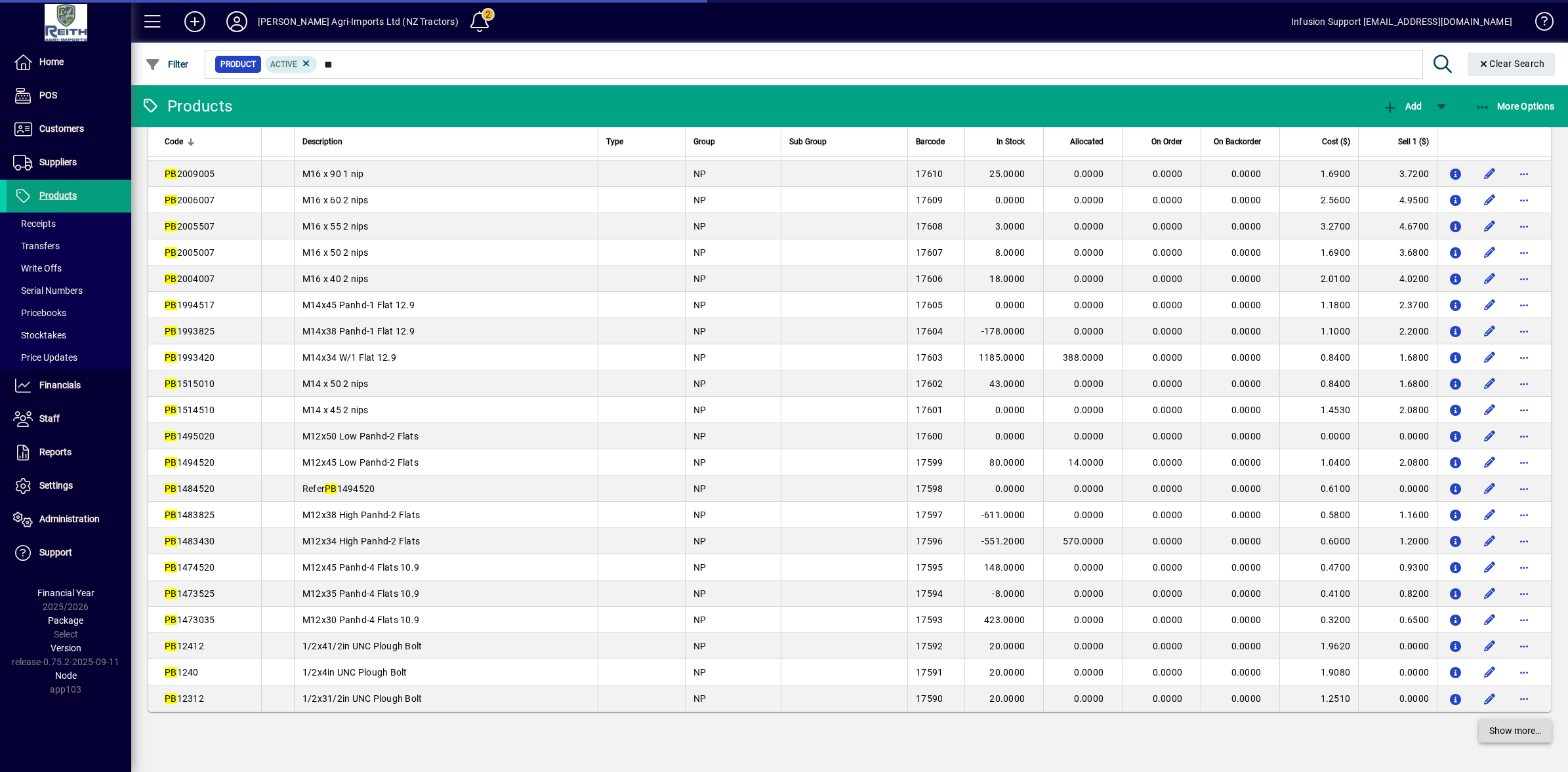
click at [1513, 730] on span "Show more…" at bounding box center [1516, 731] width 52 height 14
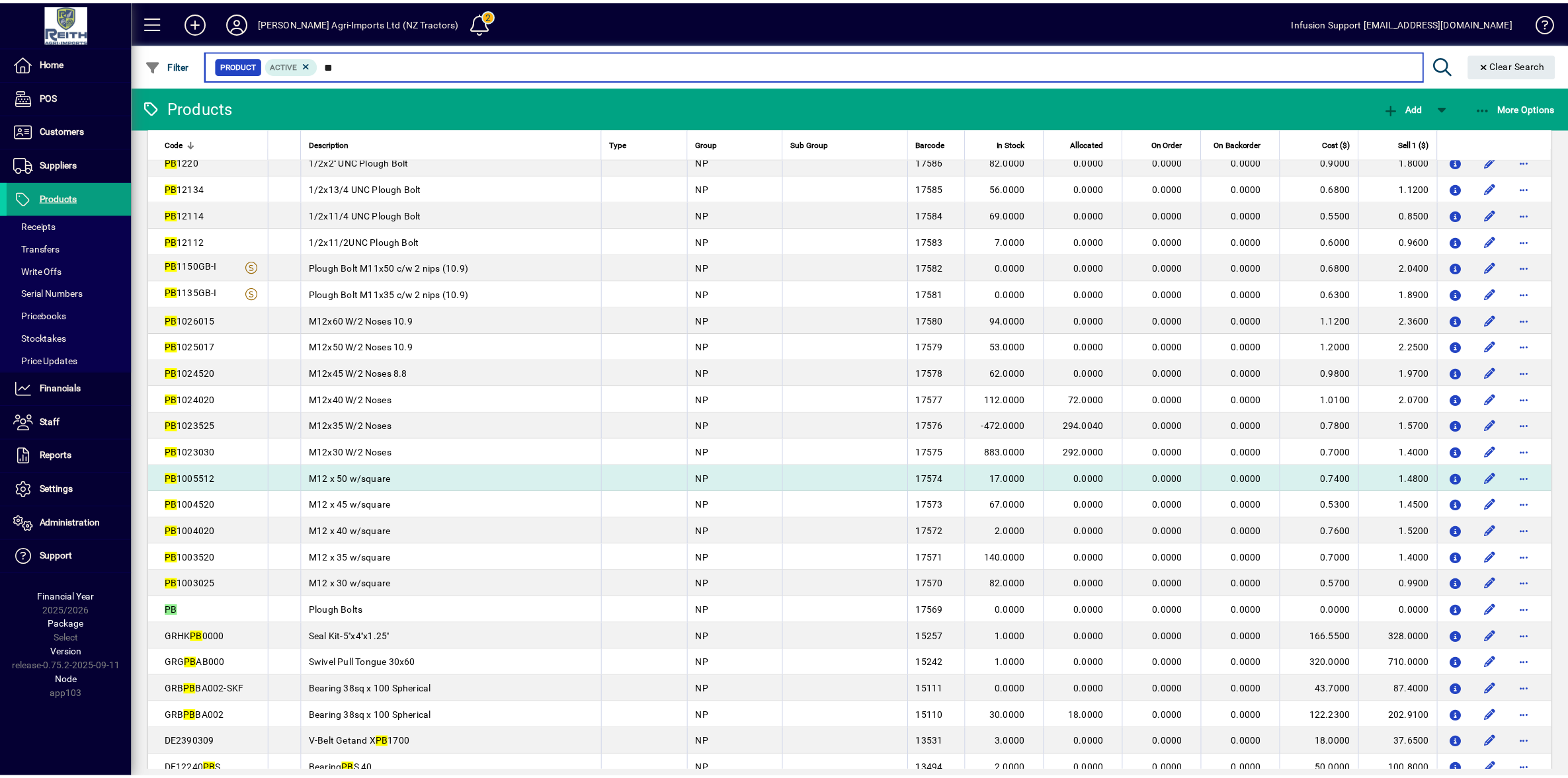
scroll to position [2763, 0]
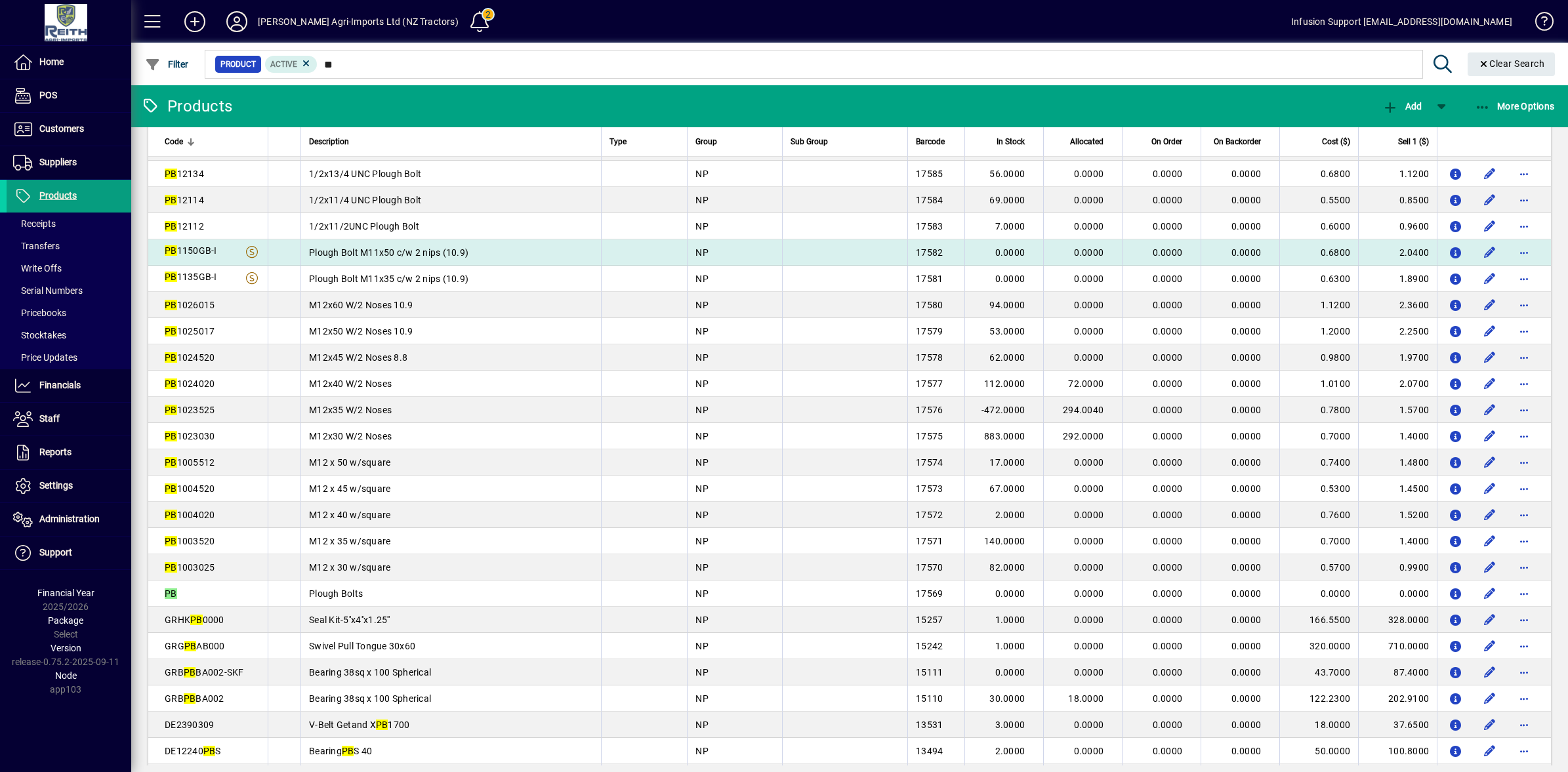
click at [227, 249] on div "PB 1150GB-I" at bounding box center [213, 252] width 95 height 16
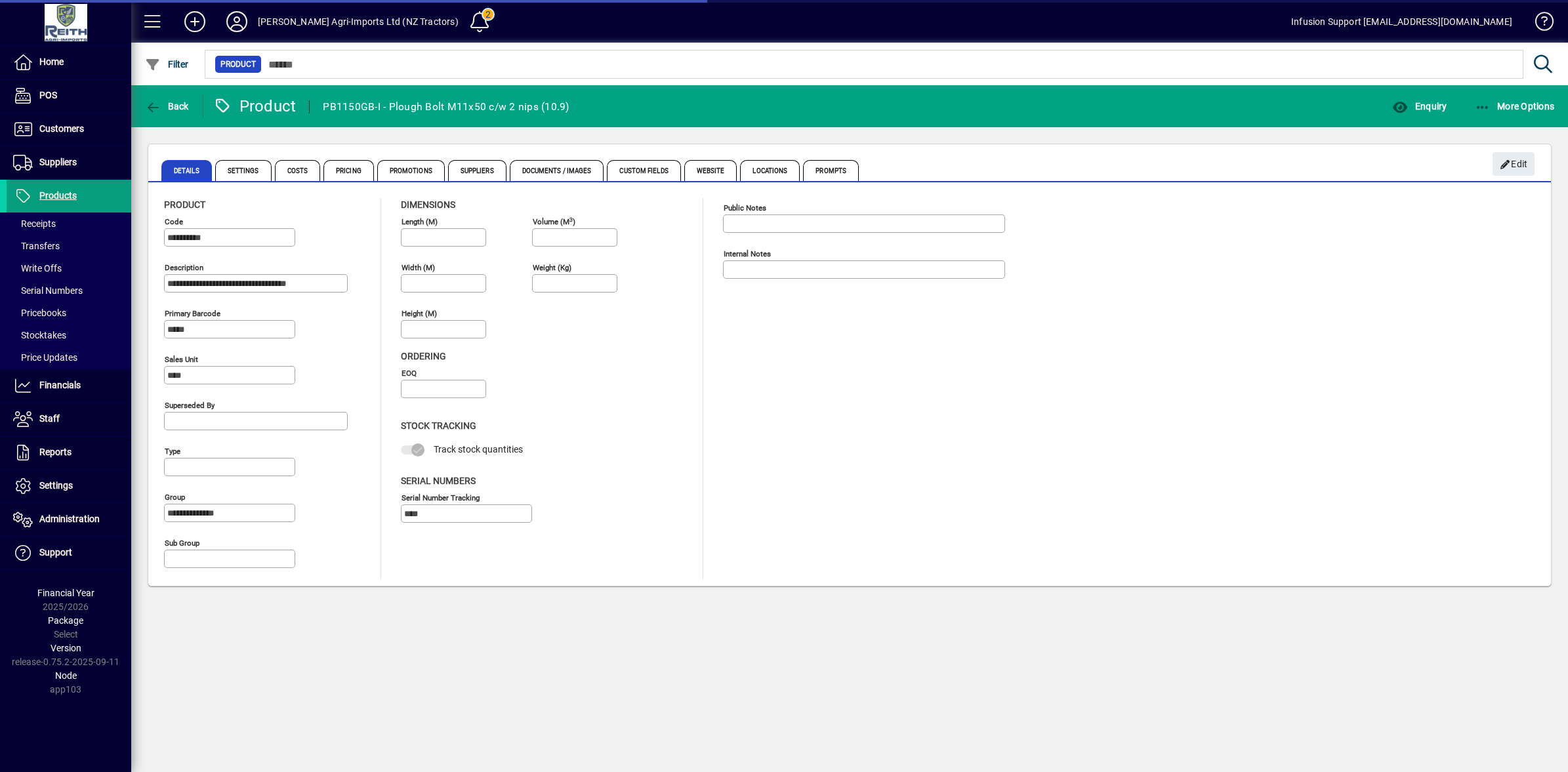
type input "**********"
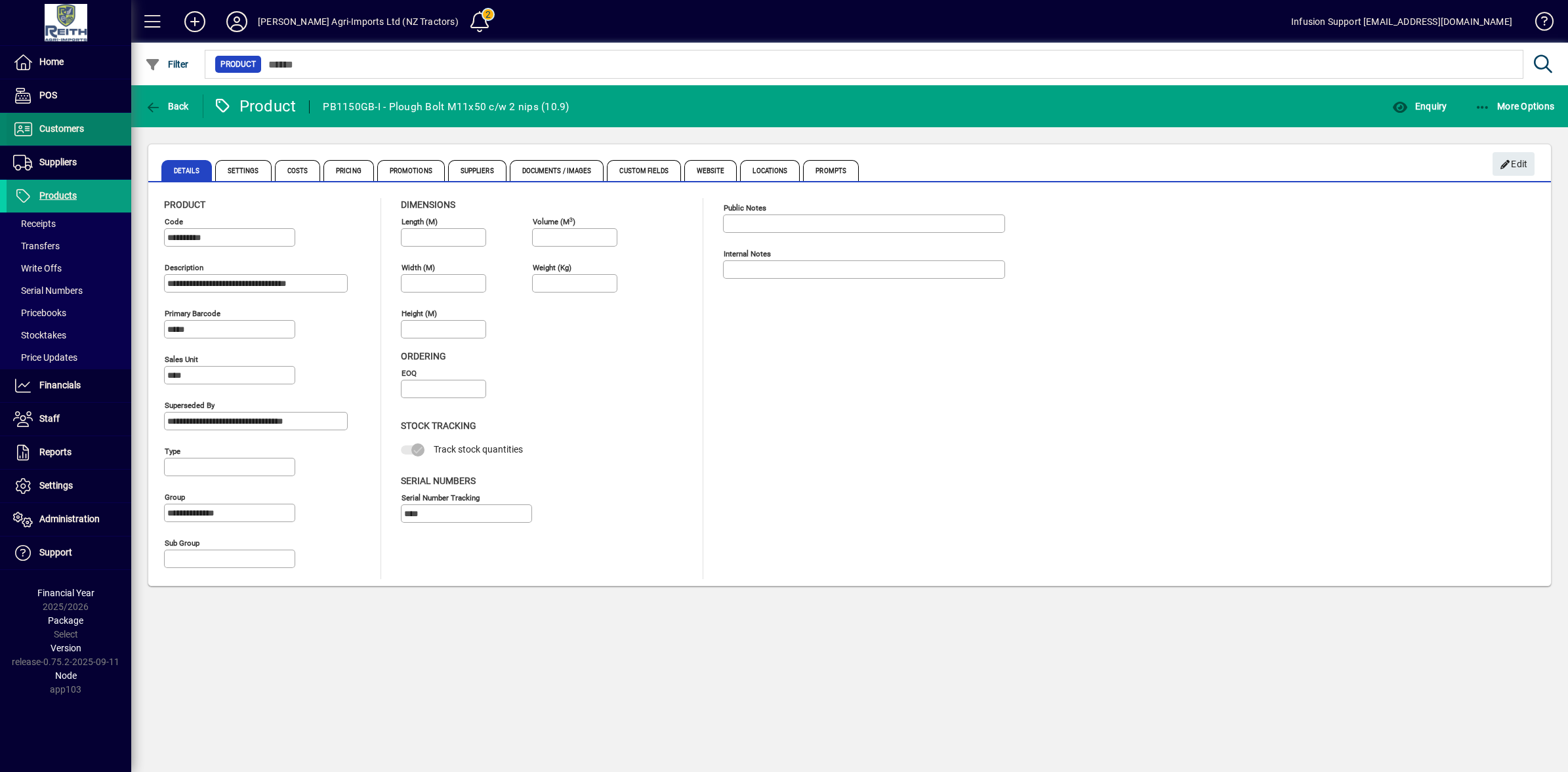
click at [43, 132] on span "Customers" at bounding box center [61, 128] width 45 height 10
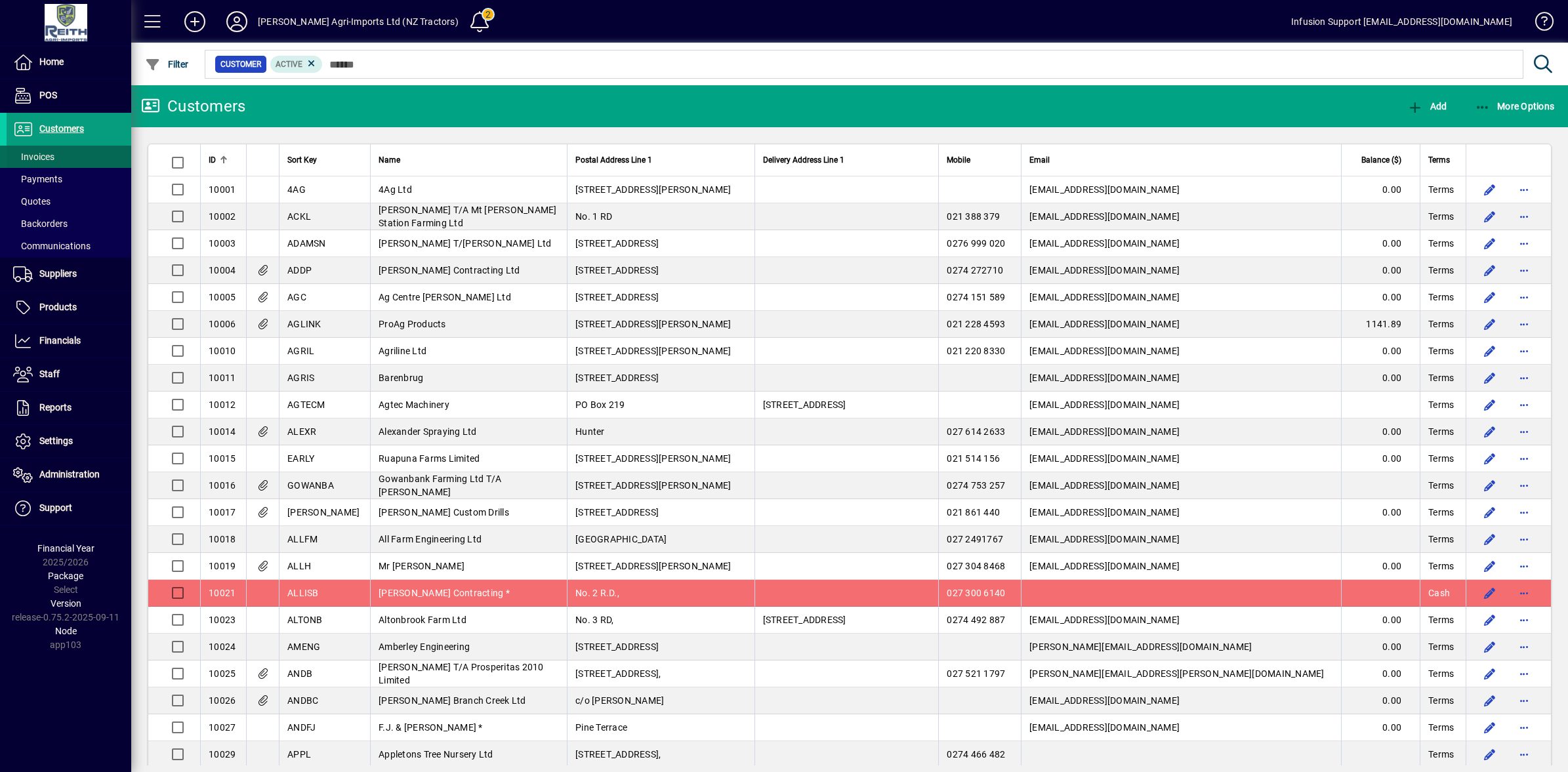
click at [31, 157] on span "Invoices" at bounding box center [34, 156] width 41 height 10
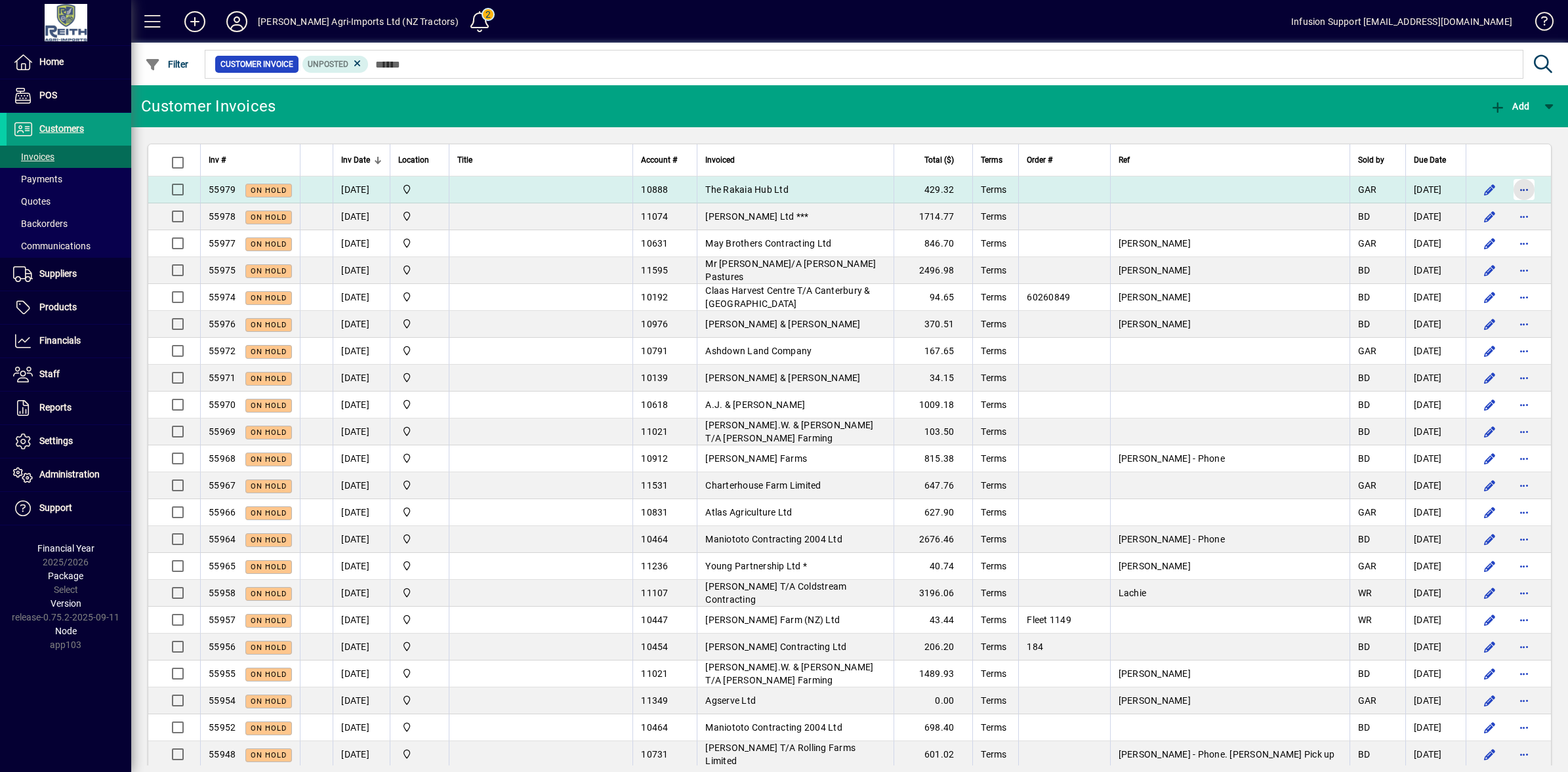
click at [1516, 186] on span "button" at bounding box center [1524, 189] width 31 height 31
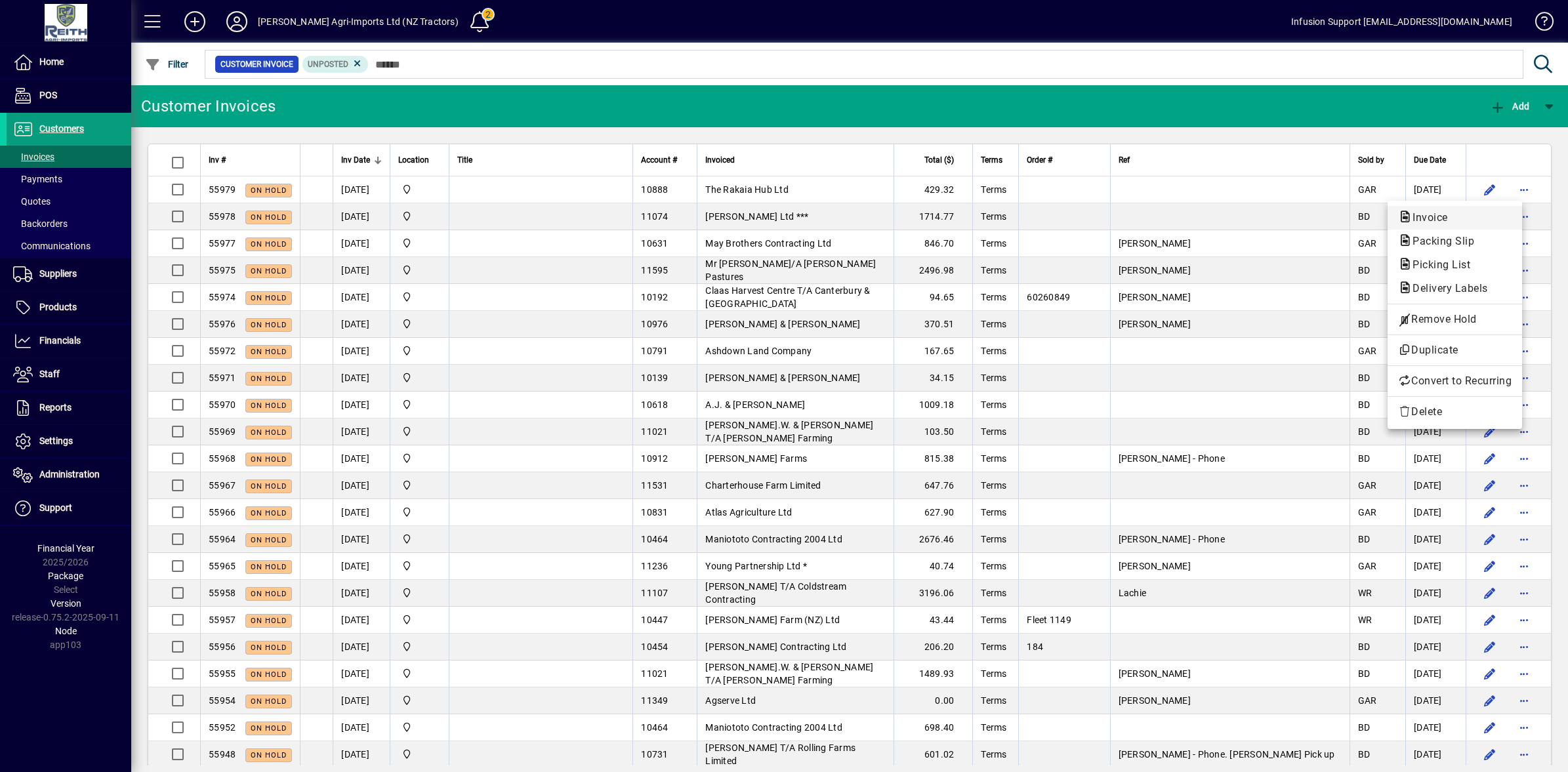
click at [1416, 221] on span "Invoice" at bounding box center [1427, 217] width 56 height 13
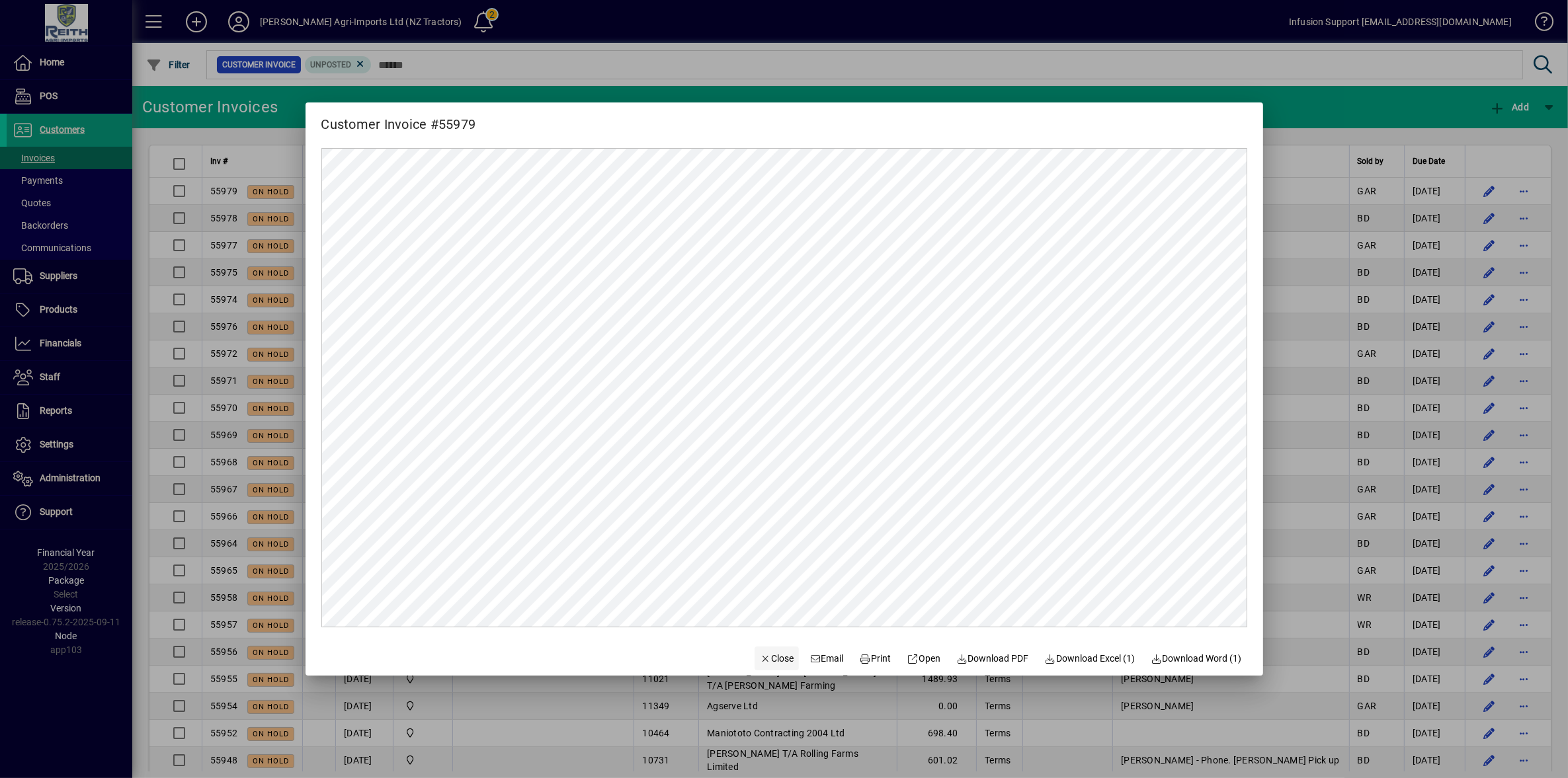
click at [755, 650] on span "button" at bounding box center [777, 658] width 45 height 31
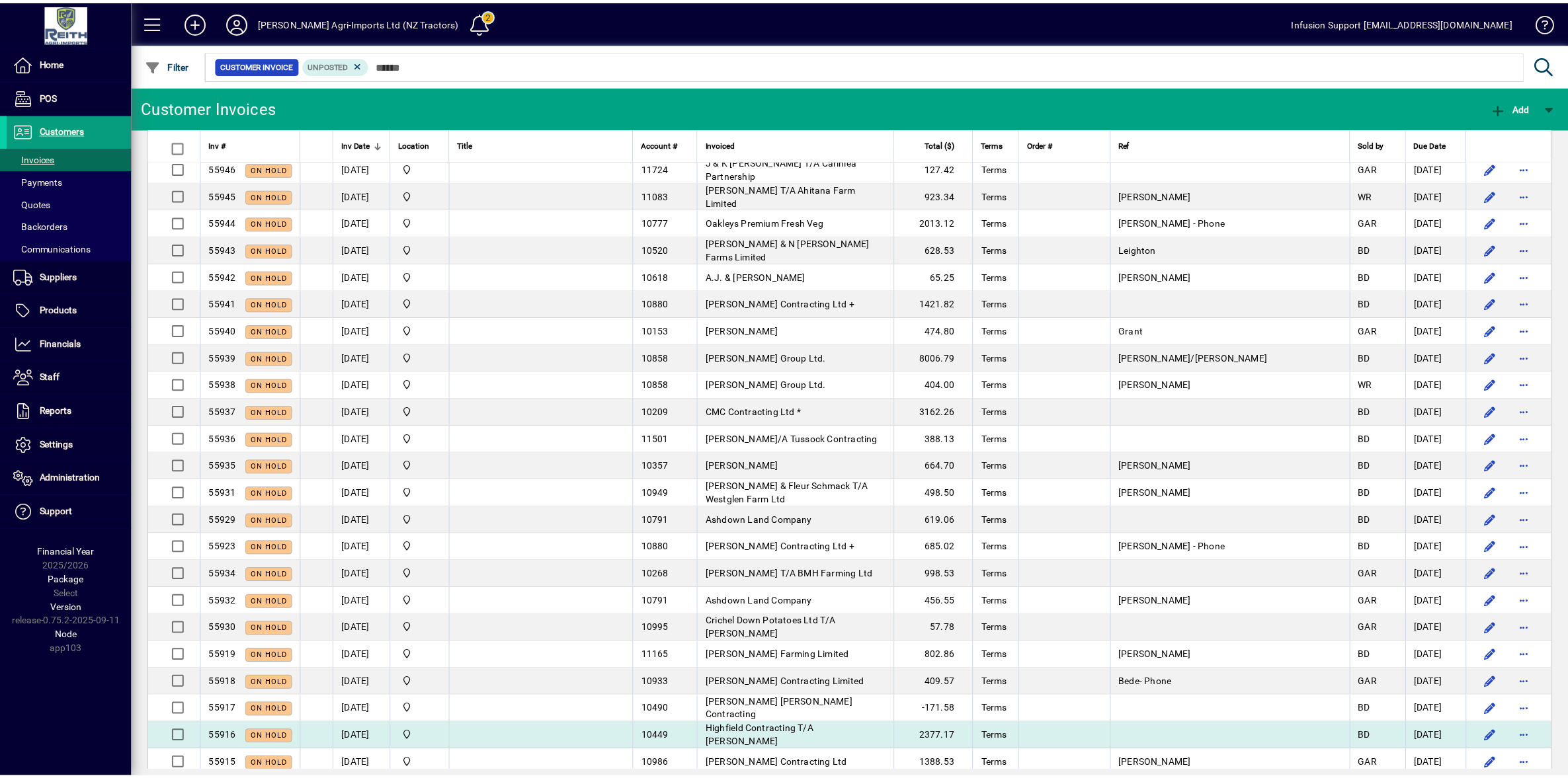
scroll to position [1212, 0]
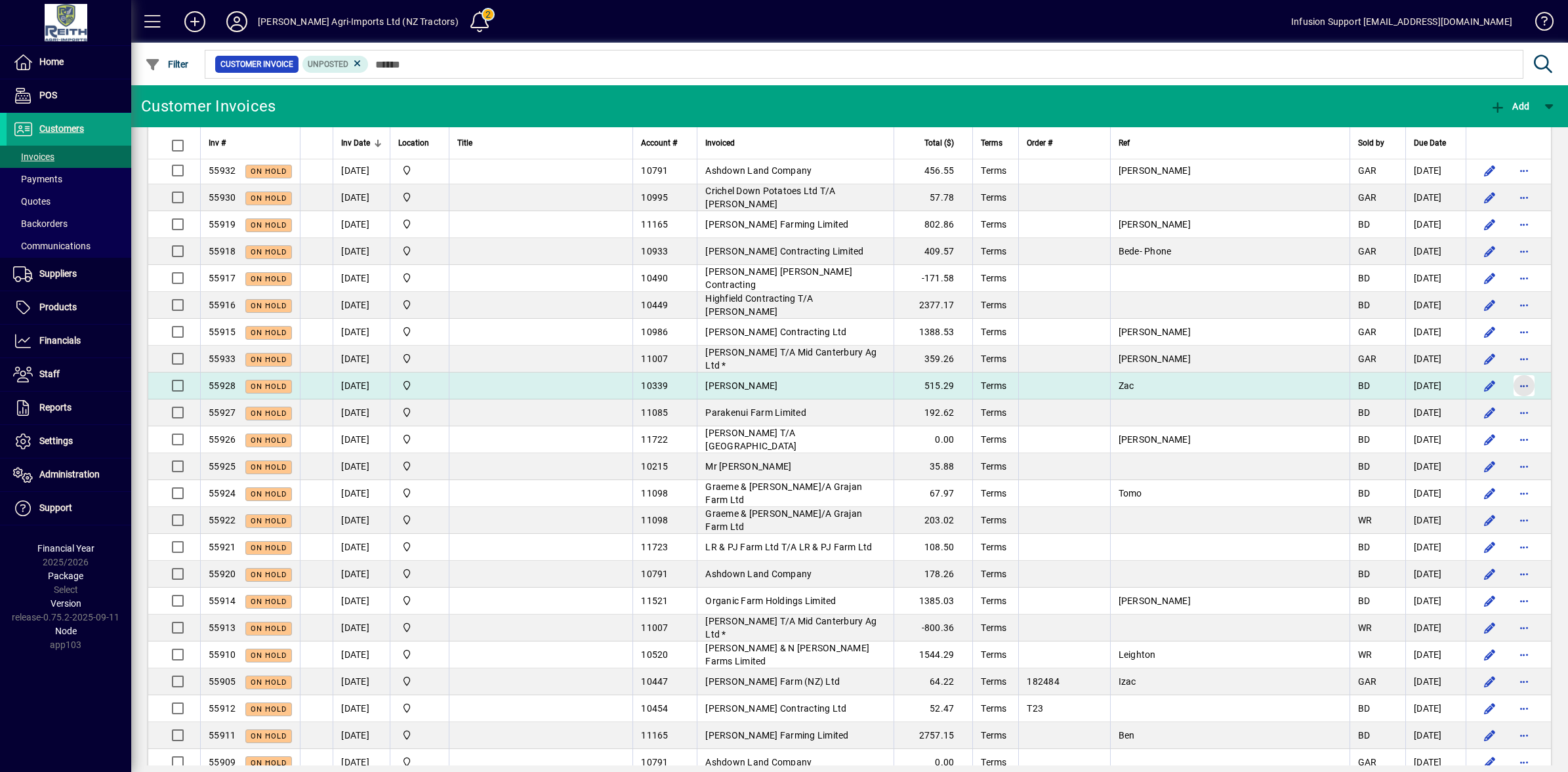
click at [1517, 390] on span "button" at bounding box center [1524, 385] width 31 height 31
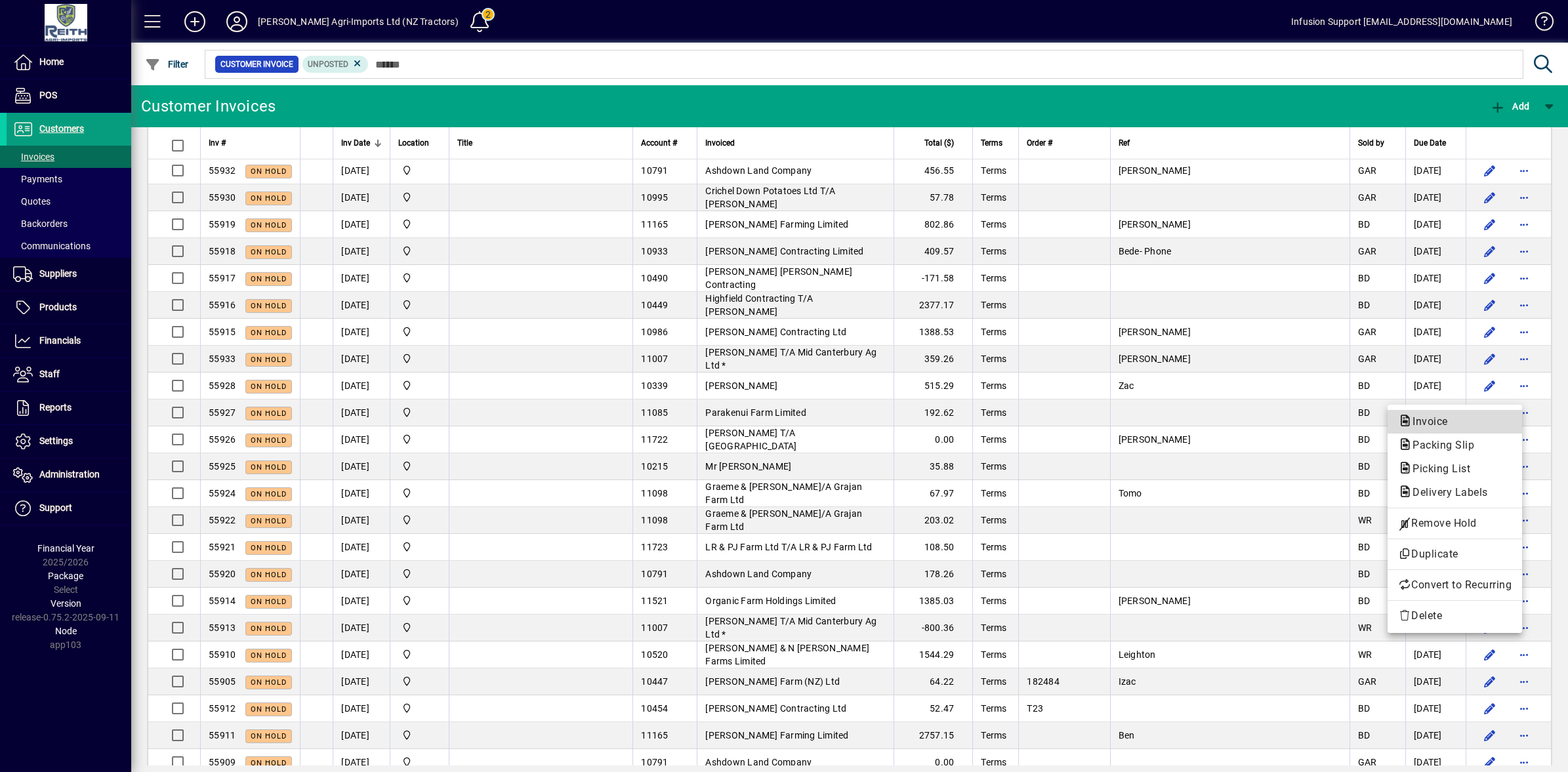
click at [1415, 421] on span "Invoice" at bounding box center [1427, 421] width 56 height 13
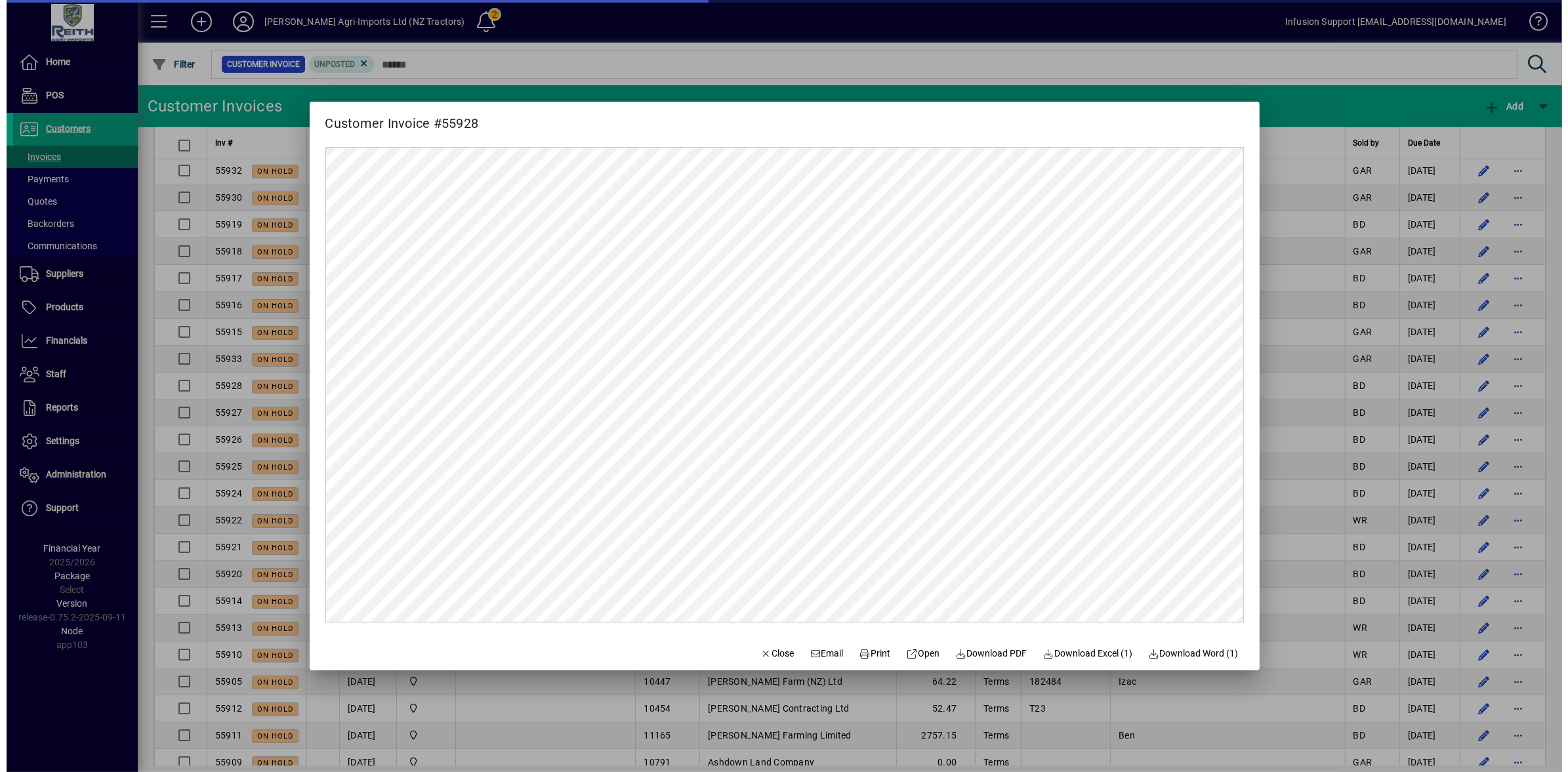
scroll to position [0, 0]
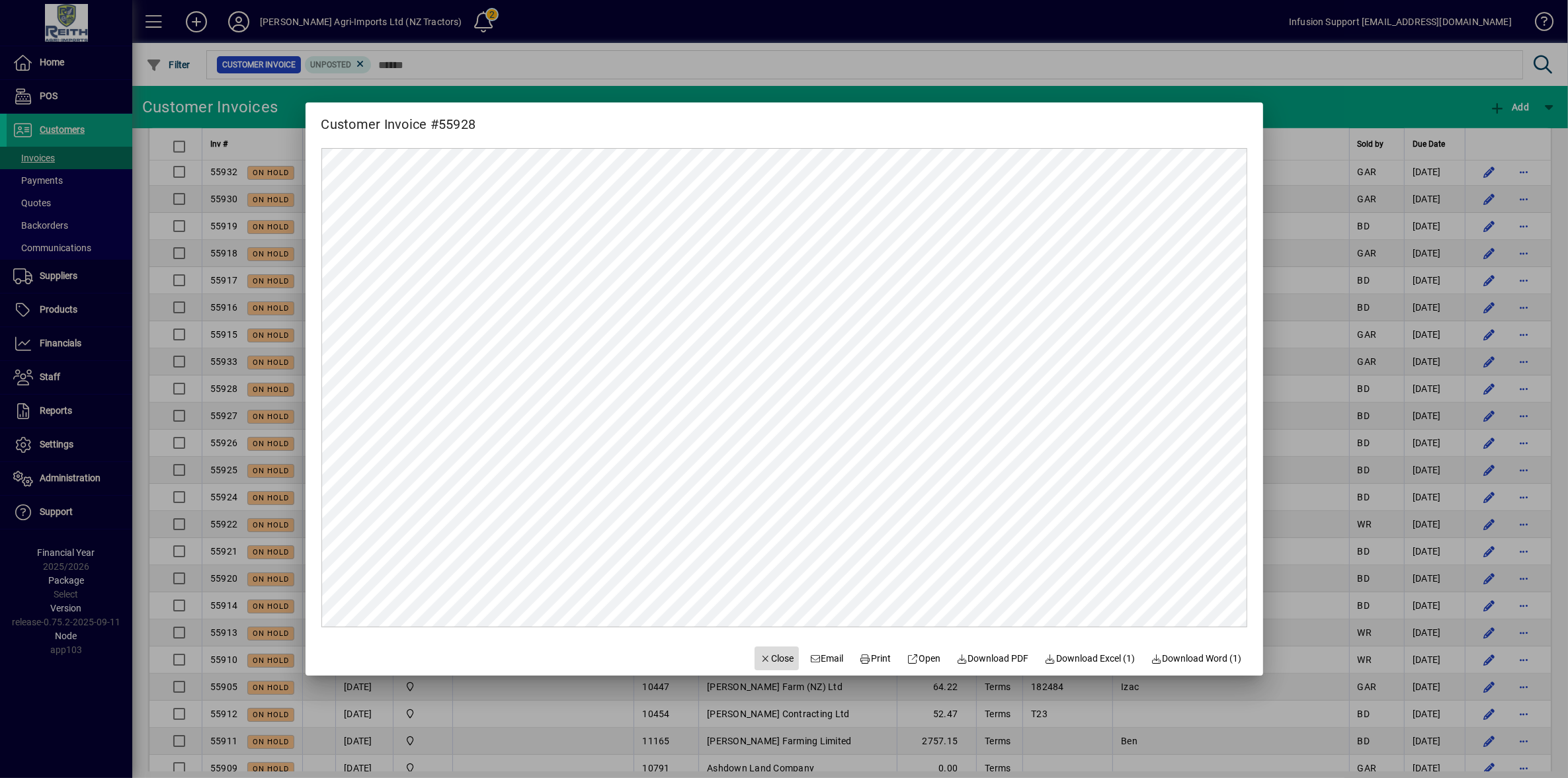
click at [766, 659] on span "Close" at bounding box center [778, 659] width 35 height 14
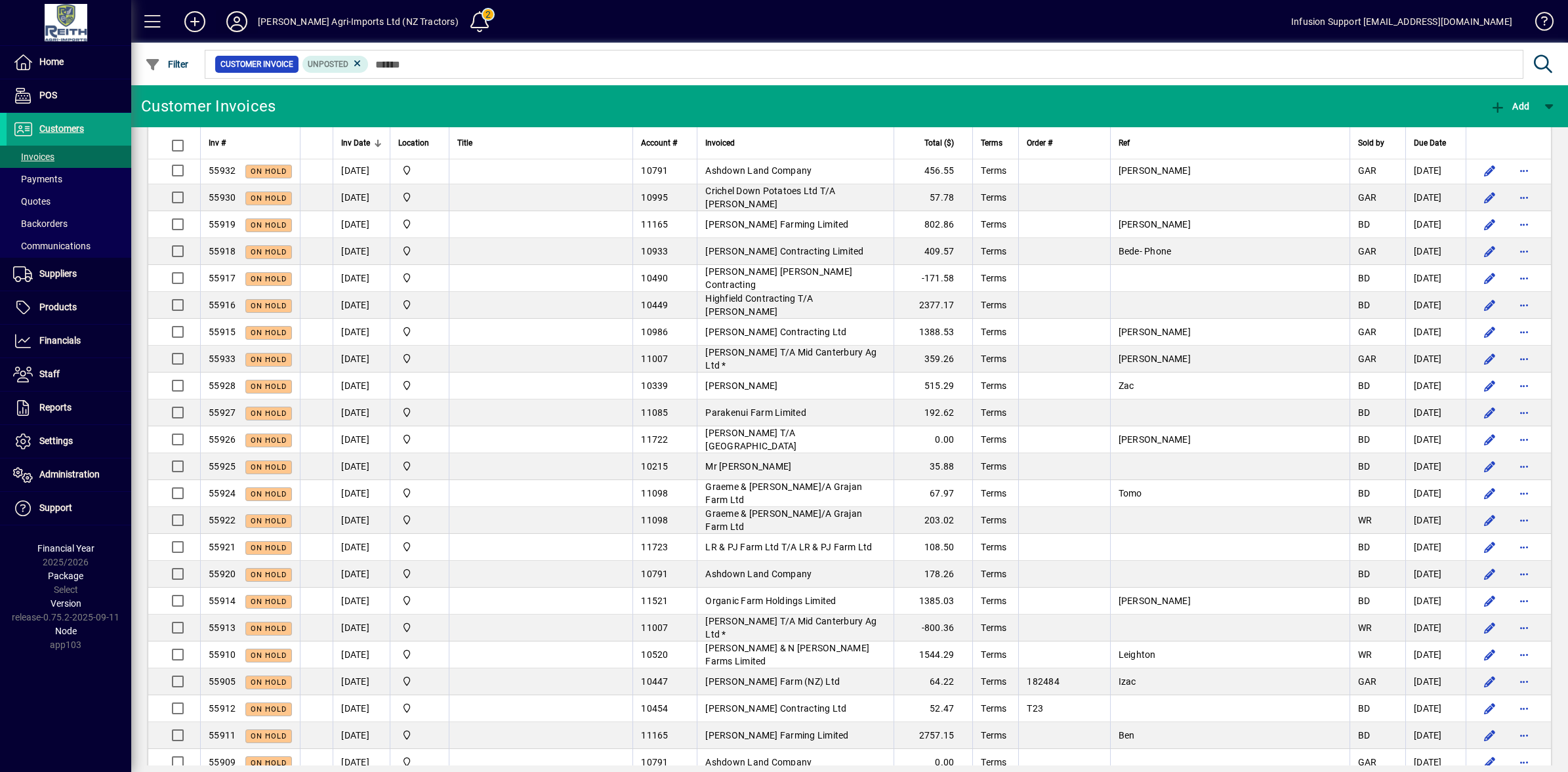
click at [238, 27] on icon at bounding box center [237, 21] width 27 height 21
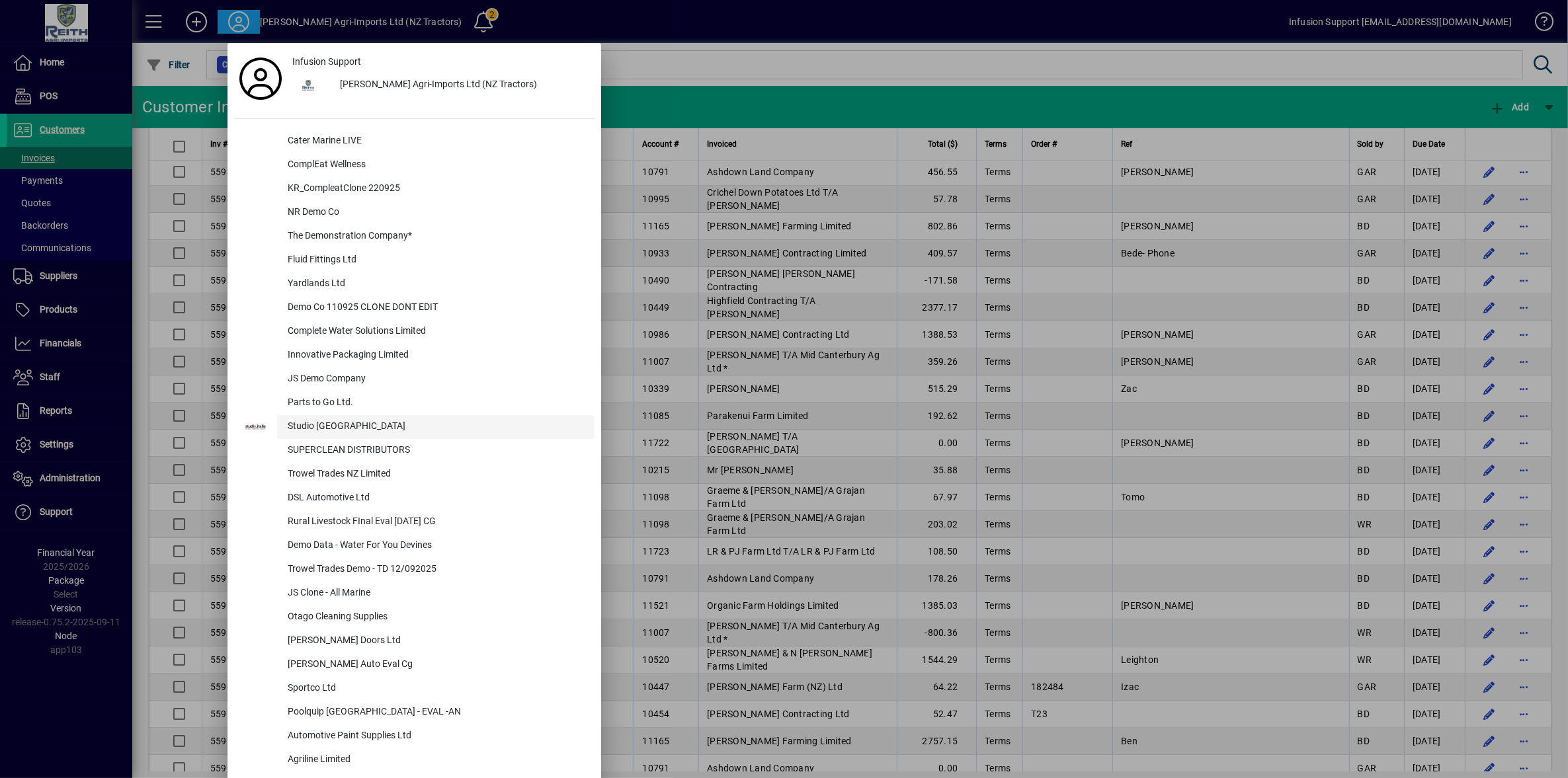
click at [315, 427] on div "Studio [GEOGRAPHIC_DATA]" at bounding box center [436, 427] width 318 height 24
